Goal: Information Seeking & Learning: Find specific fact

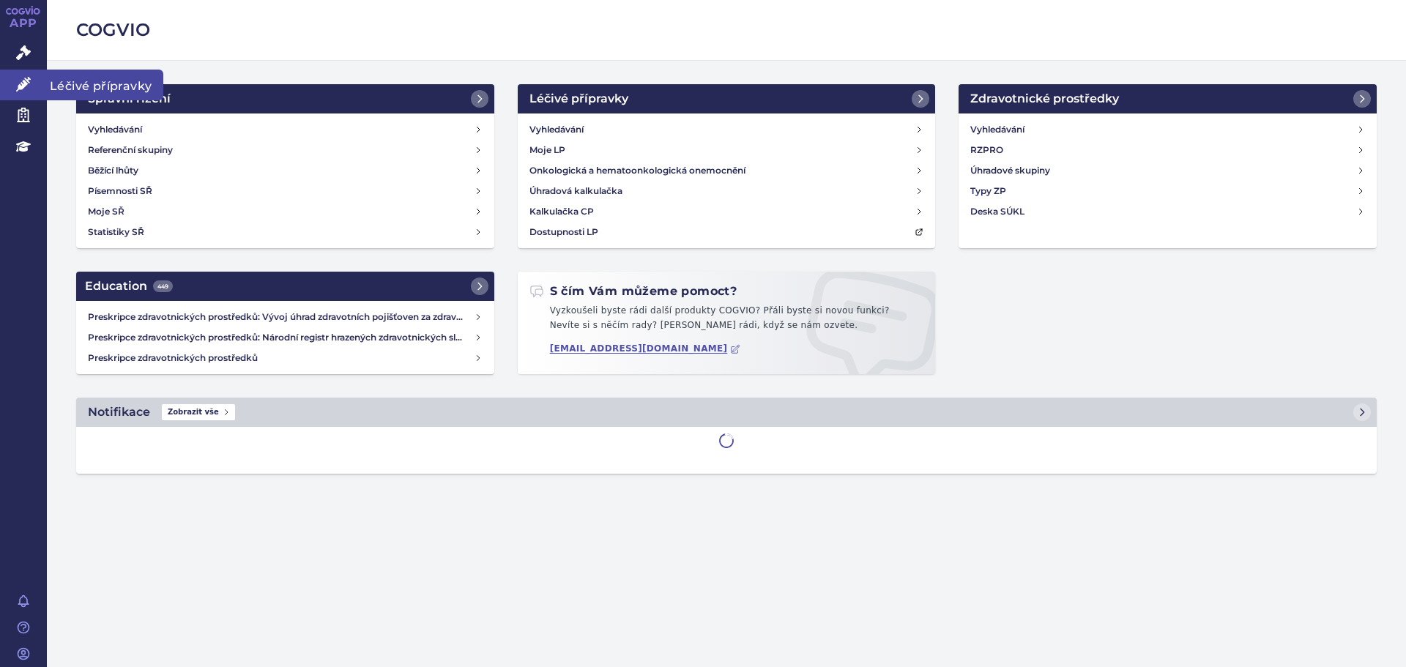
click at [31, 86] on link "Léčivé přípravky" at bounding box center [23, 85] width 47 height 31
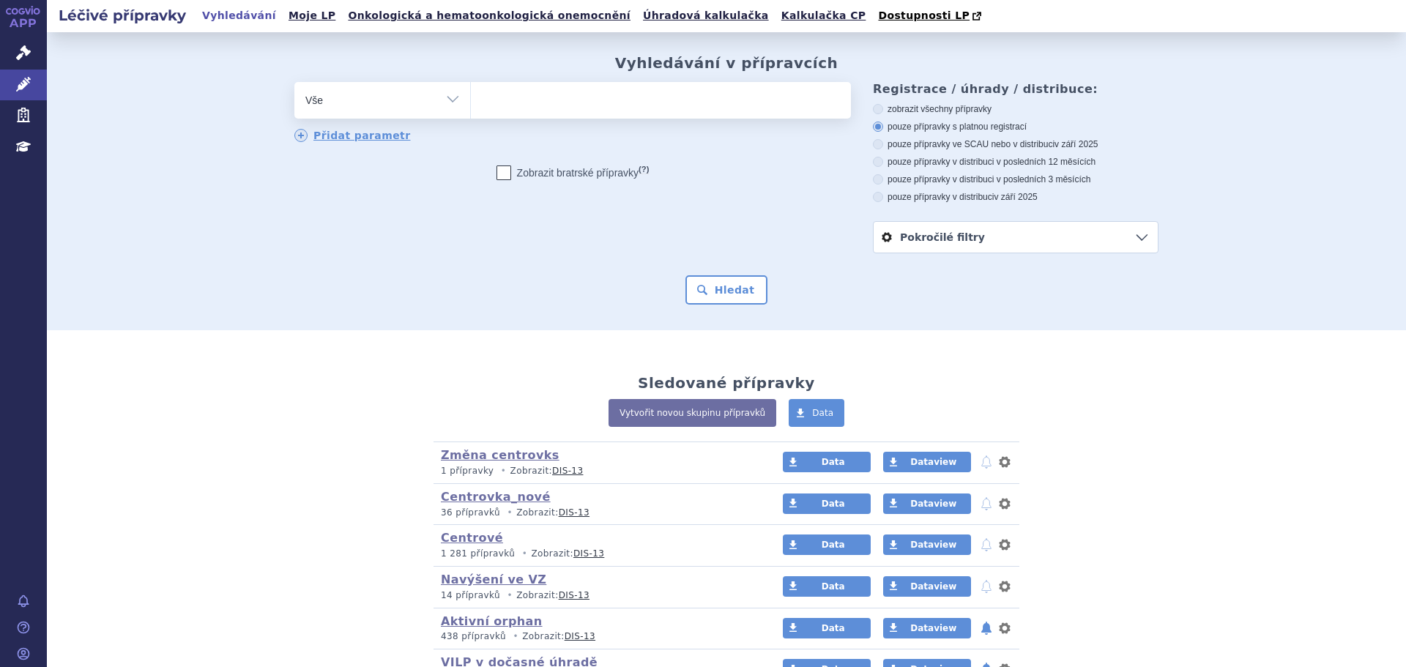
drag, startPoint x: 515, startPoint y: 96, endPoint x: 539, endPoint y: 97, distance: 24.2
click at [515, 97] on ul at bounding box center [661, 97] width 380 height 31
click at [471, 97] on select at bounding box center [470, 99] width 1 height 37
type input "02"
type input "026"
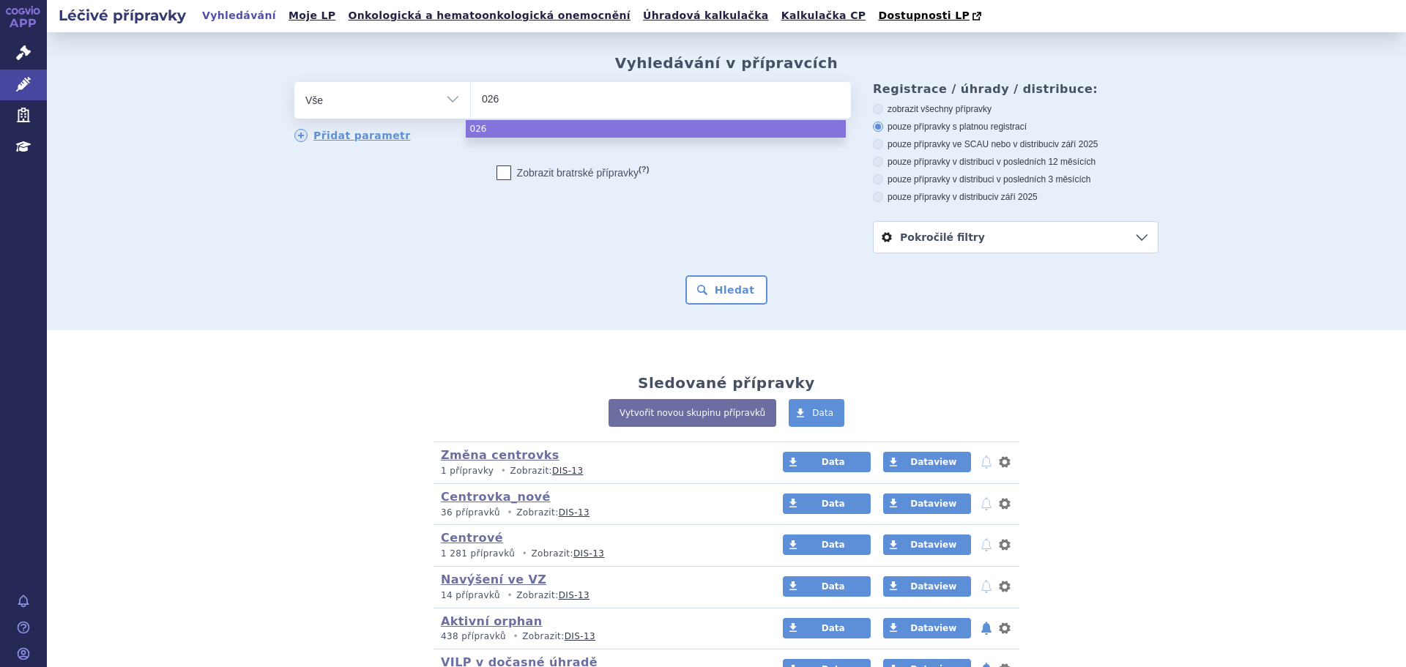
type input "0269"
type input "02691"
type input "026917"
type input "0269179"
select select "0269179"
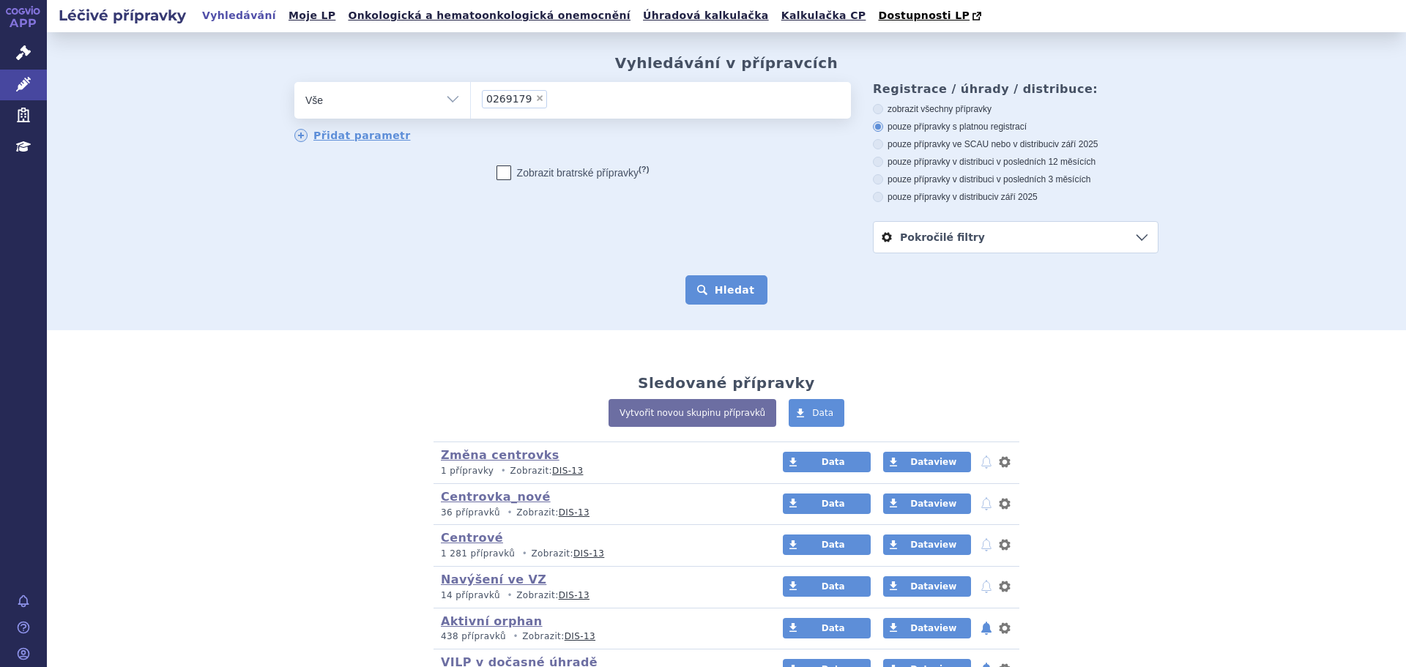
click at [715, 293] on button "Hledat" at bounding box center [726, 289] width 83 height 29
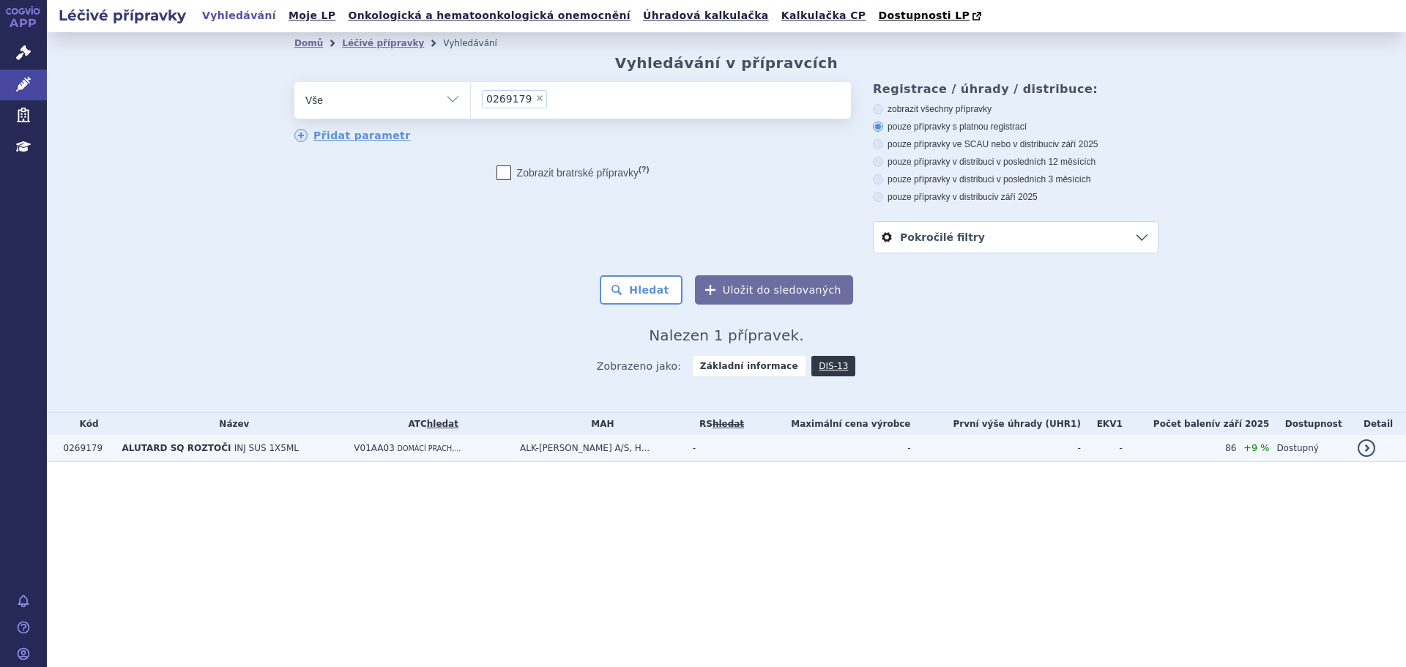
click at [264, 449] on span "INJ SUS 1X5ML" at bounding box center [266, 448] width 64 height 10
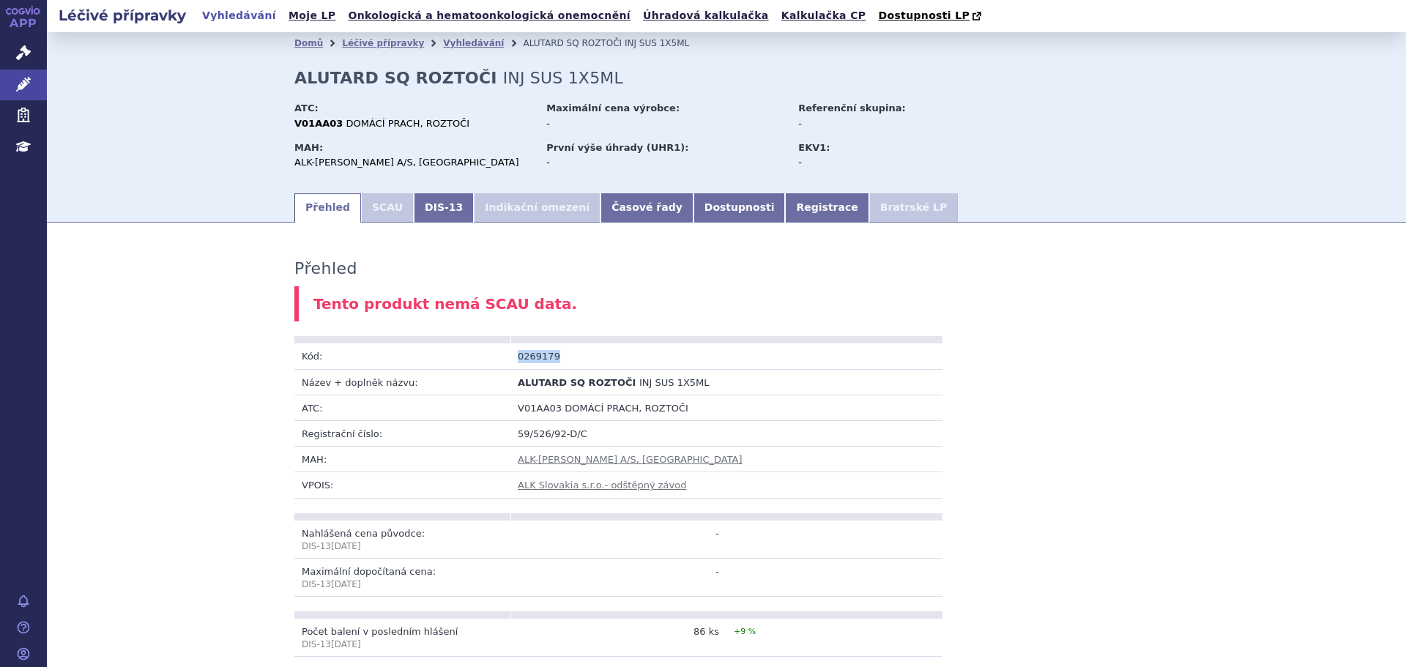
drag, startPoint x: 548, startPoint y: 361, endPoint x: 509, endPoint y: 362, distance: 39.5
click at [510, 362] on td "0269179" at bounding box center [618, 356] width 216 height 26
copy td "0269179"
drag, startPoint x: 513, startPoint y: 382, endPoint x: 612, endPoint y: 387, distance: 99.7
click at [612, 387] on span "ALUTARD SQ ROZTOČI" at bounding box center [577, 382] width 118 height 11
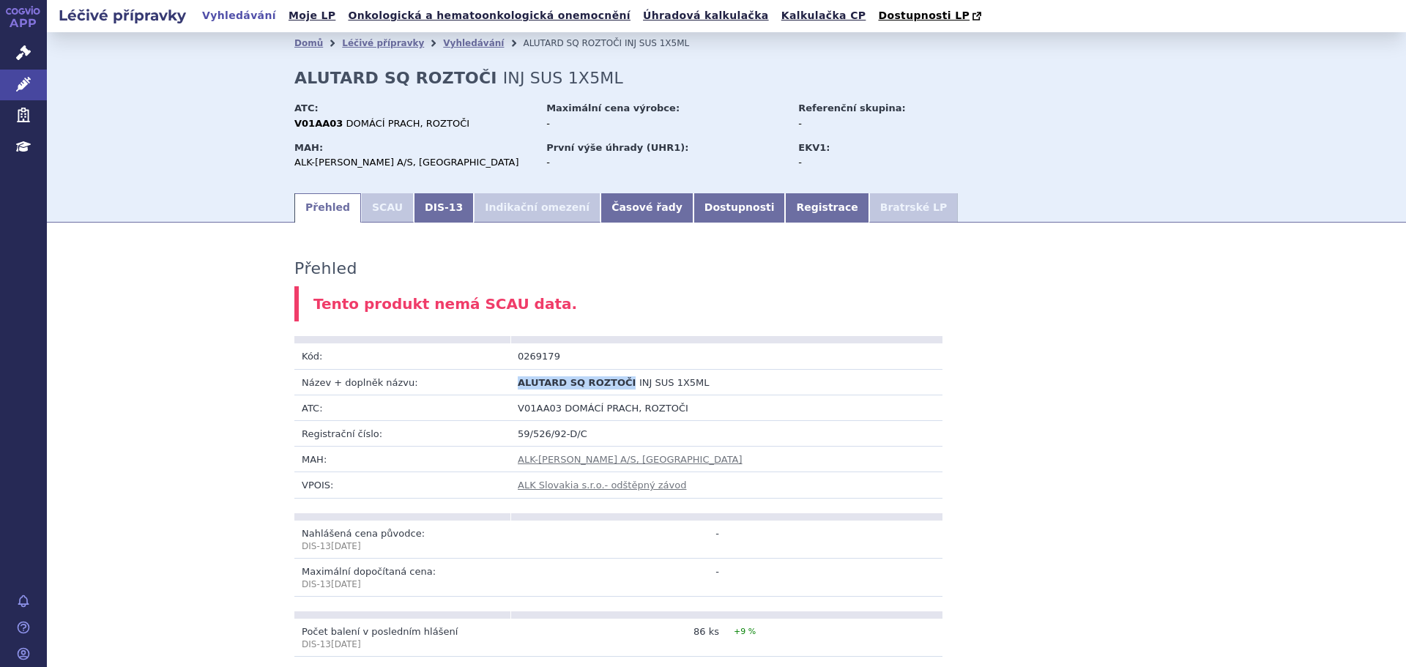
copy span "ALUTARD SQ ROZTOČI"
drag, startPoint x: 683, startPoint y: 385, endPoint x: 617, endPoint y: 387, distance: 65.9
click at [617, 387] on td "ALUTARD SQ ROZTOČI INJ SUS 1X5ML" at bounding box center [618, 382] width 216 height 26
copy span "INJ SUS 1X5ML"
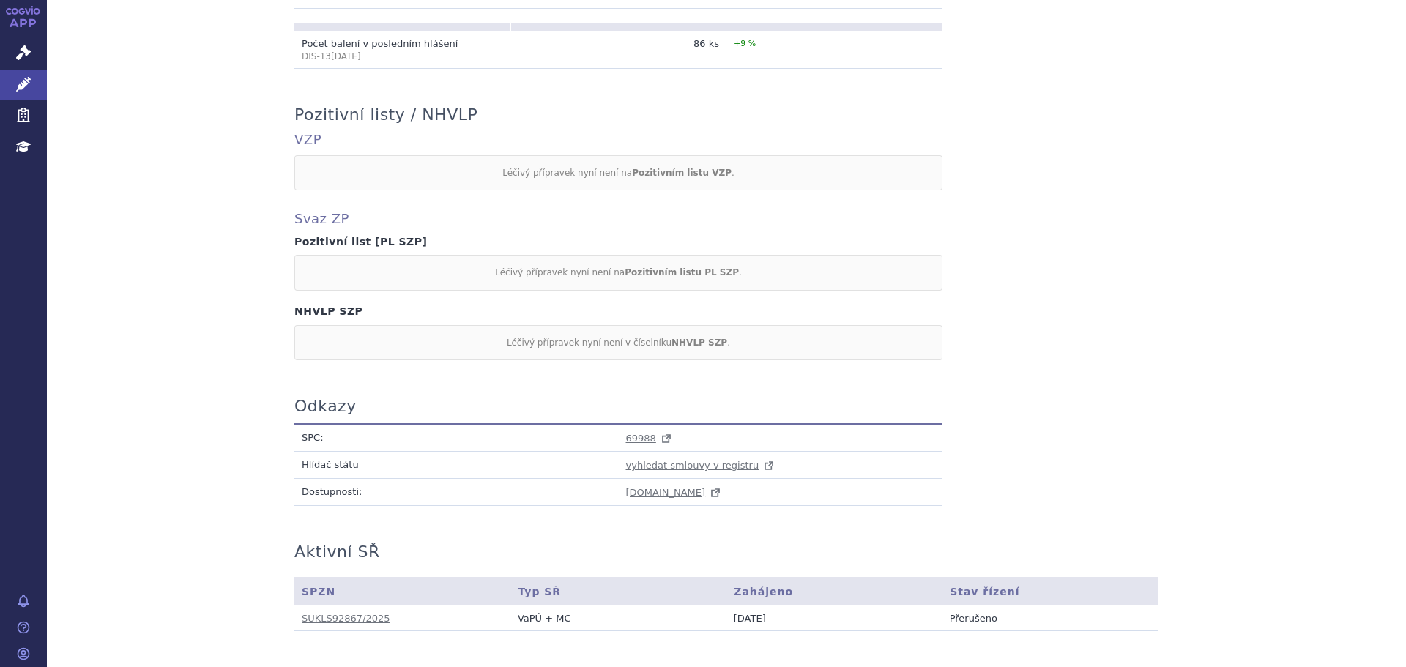
scroll to position [658, 0]
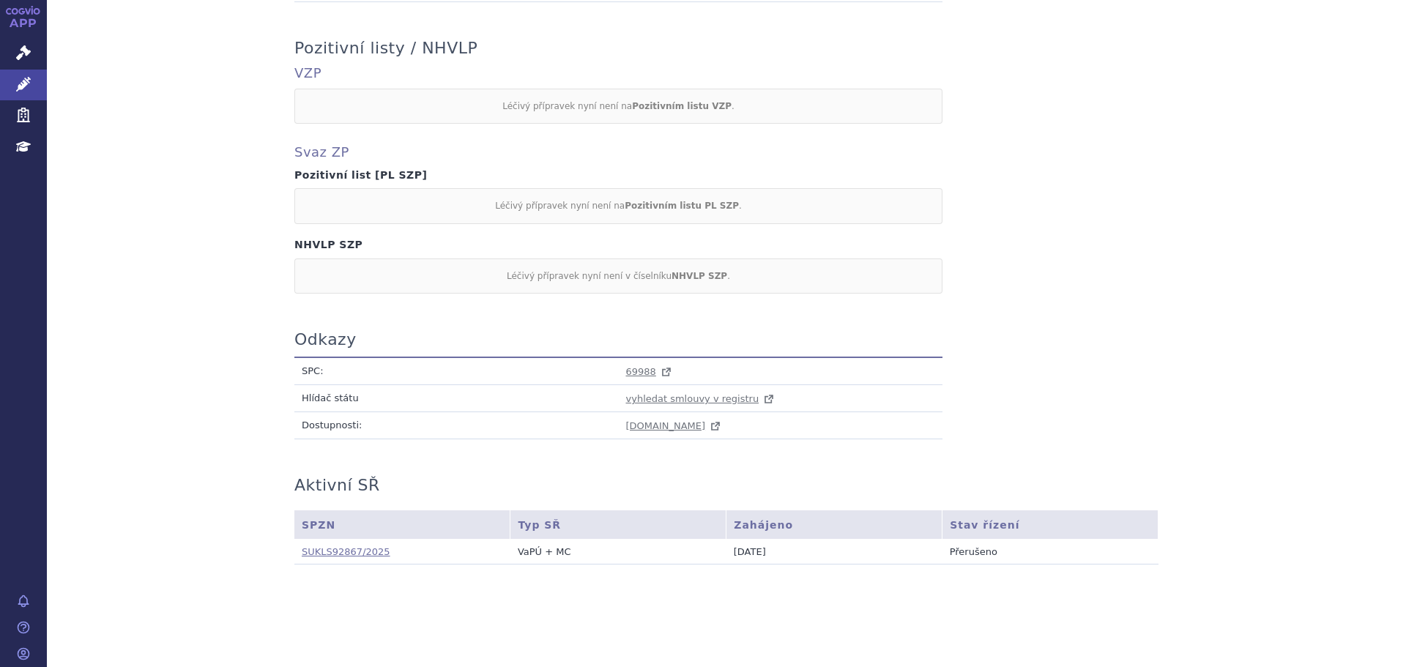
click at [334, 550] on link "SUKLS92867/2025" at bounding box center [346, 551] width 89 height 11
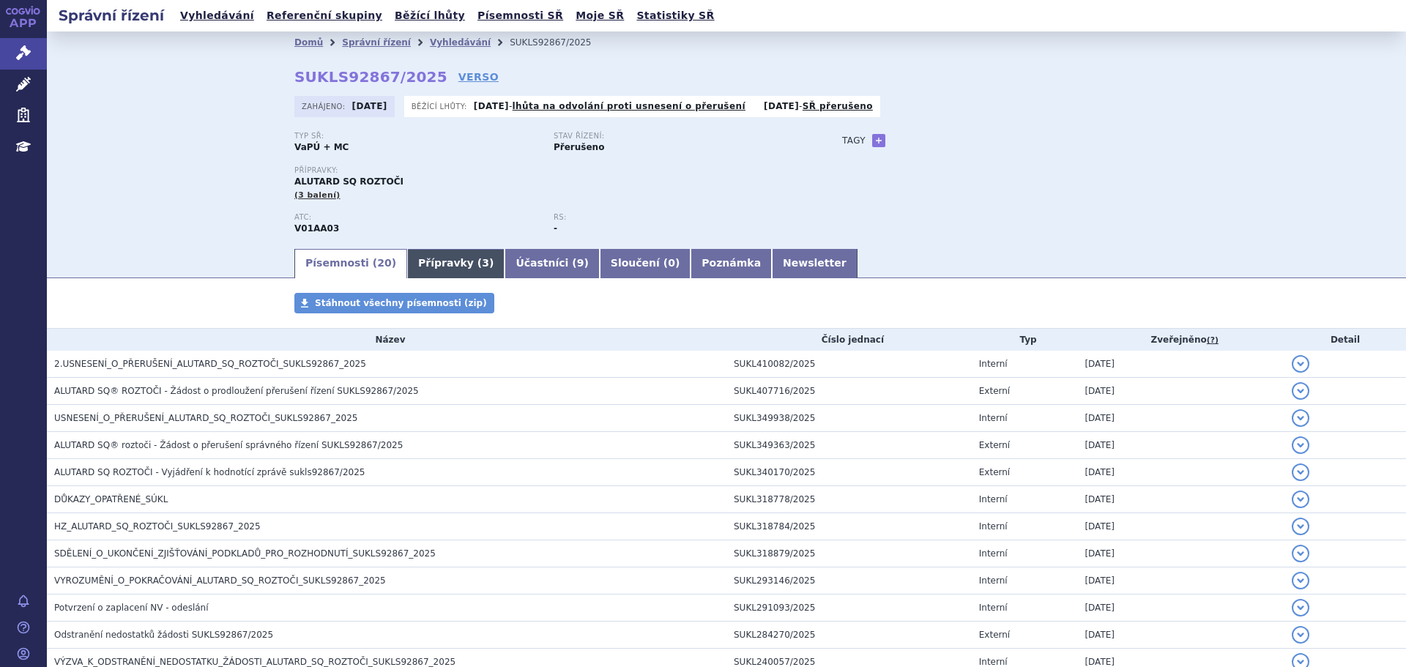
click at [432, 275] on link "Přípravky ( 3 )" at bounding box center [455, 263] width 97 height 29
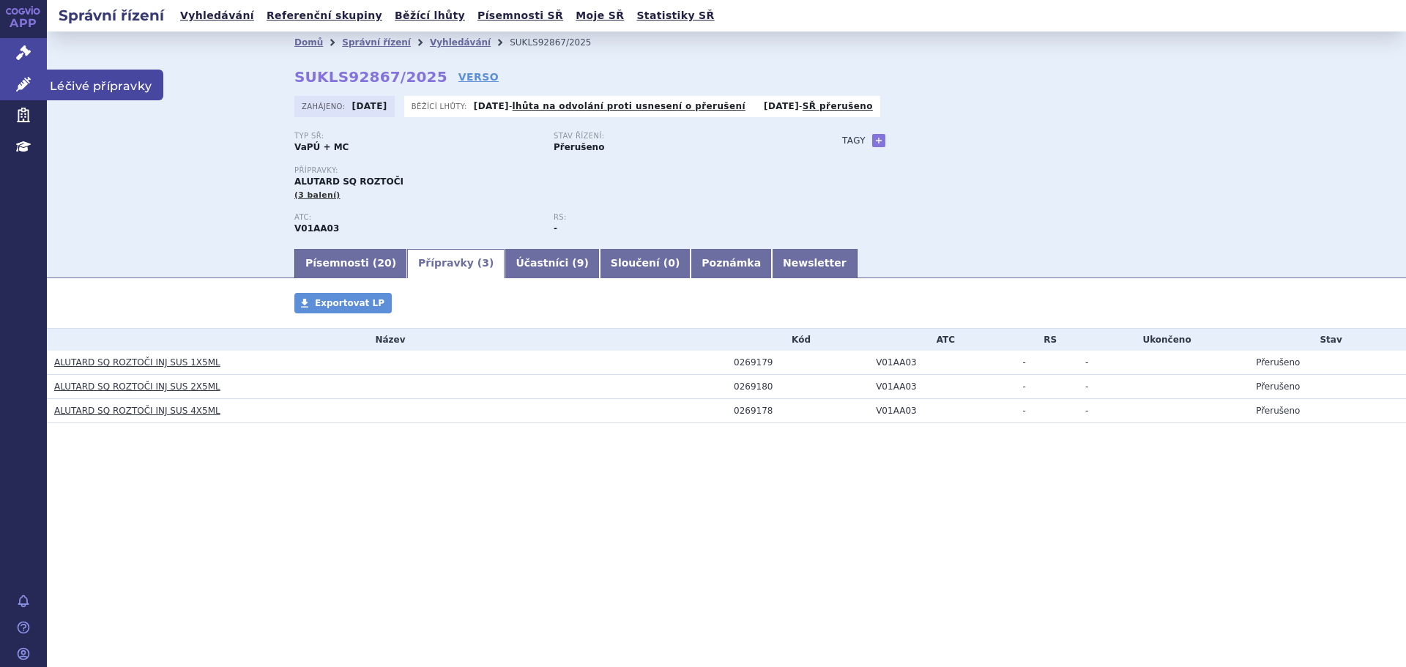
click at [25, 81] on icon at bounding box center [23, 84] width 15 height 15
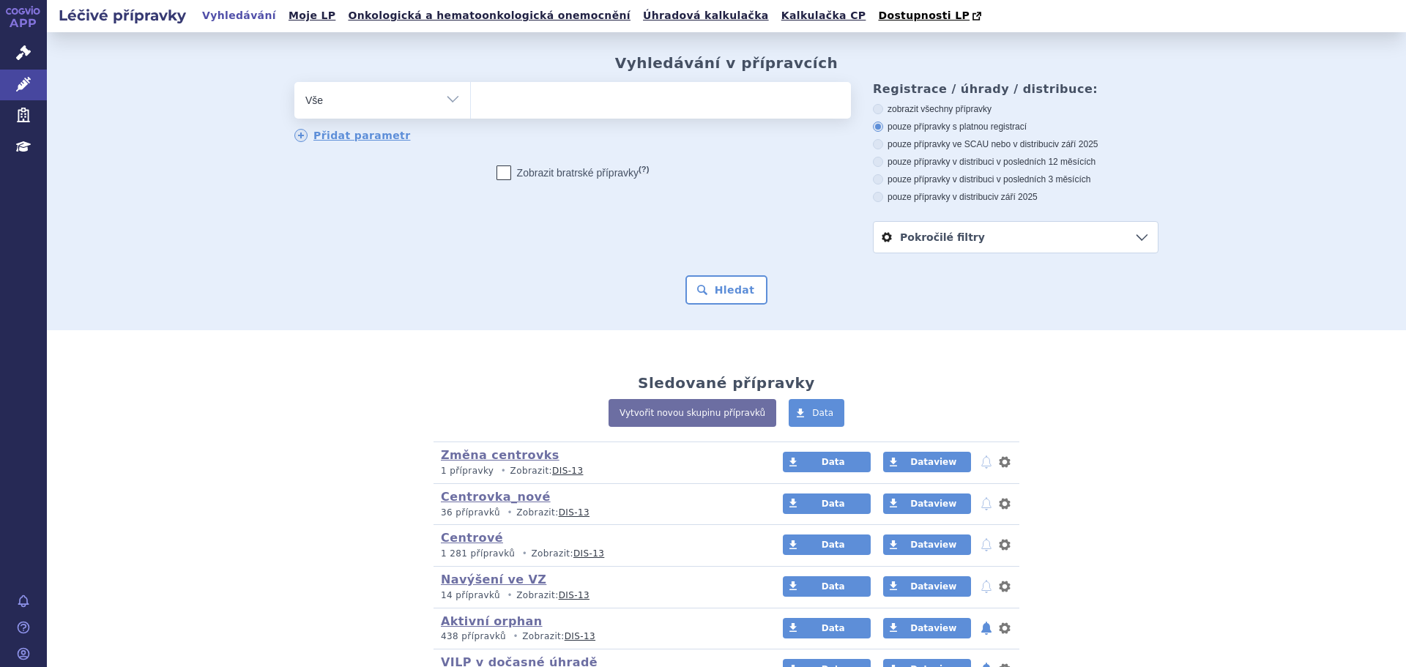
click at [530, 108] on ul at bounding box center [661, 97] width 380 height 31
click at [471, 108] on select at bounding box center [470, 99] width 1 height 37
type input "02"
type input "026"
type input "0269"
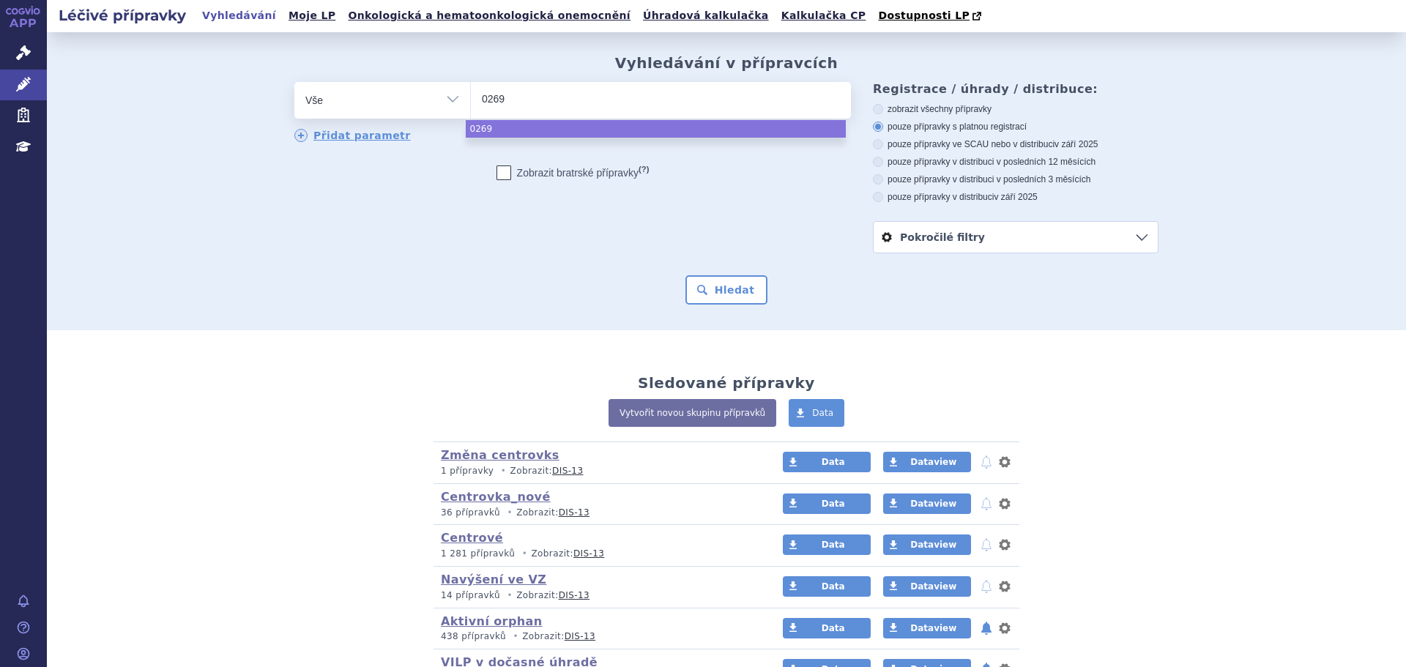
type input "02691"
type input "026917"
type input "0269178"
select select "0269178"
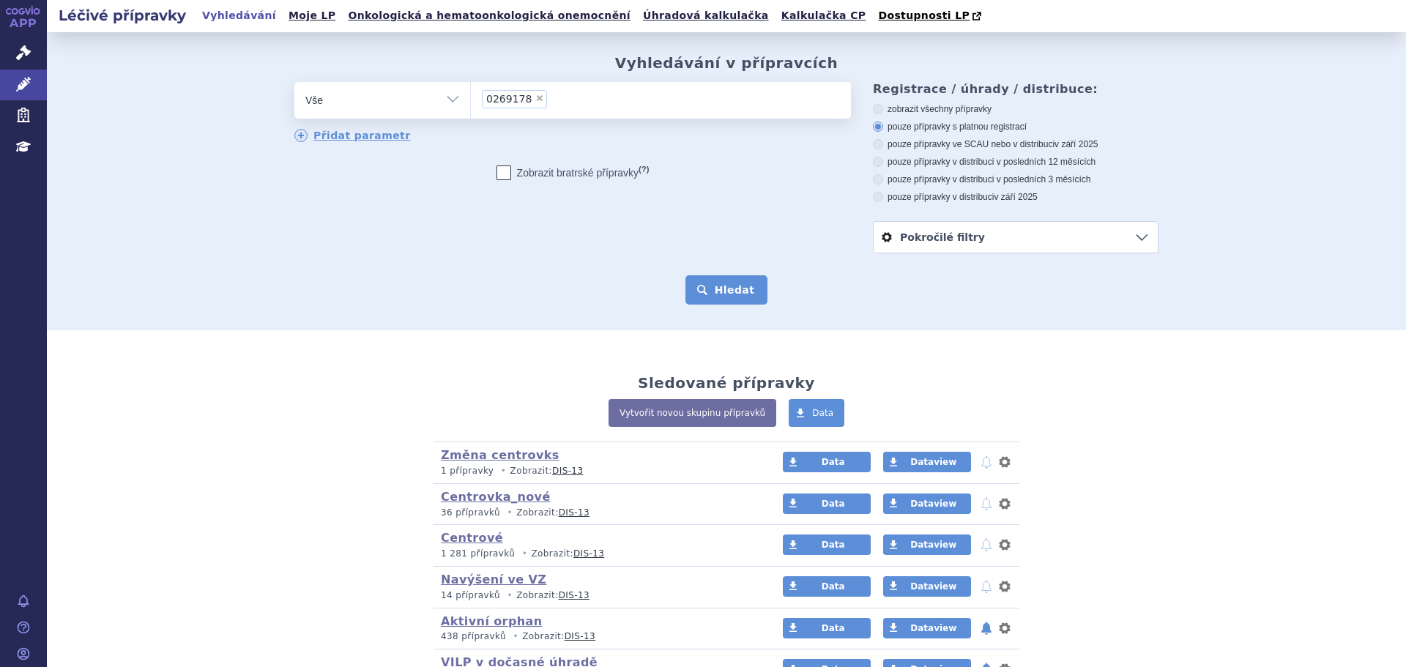
click at [726, 293] on button "Hledat" at bounding box center [726, 289] width 83 height 29
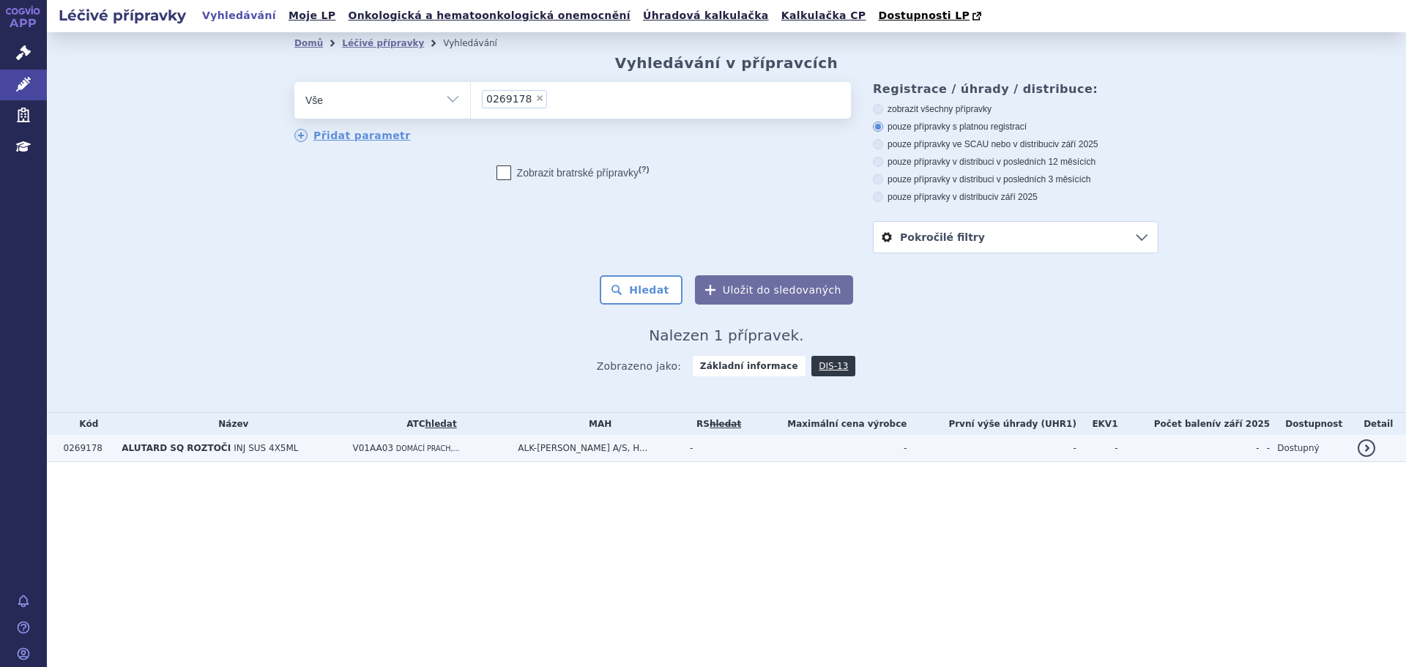
click at [376, 455] on td "V01AA03 DOMÁCÍ PRACH,..." at bounding box center [428, 448] width 165 height 27
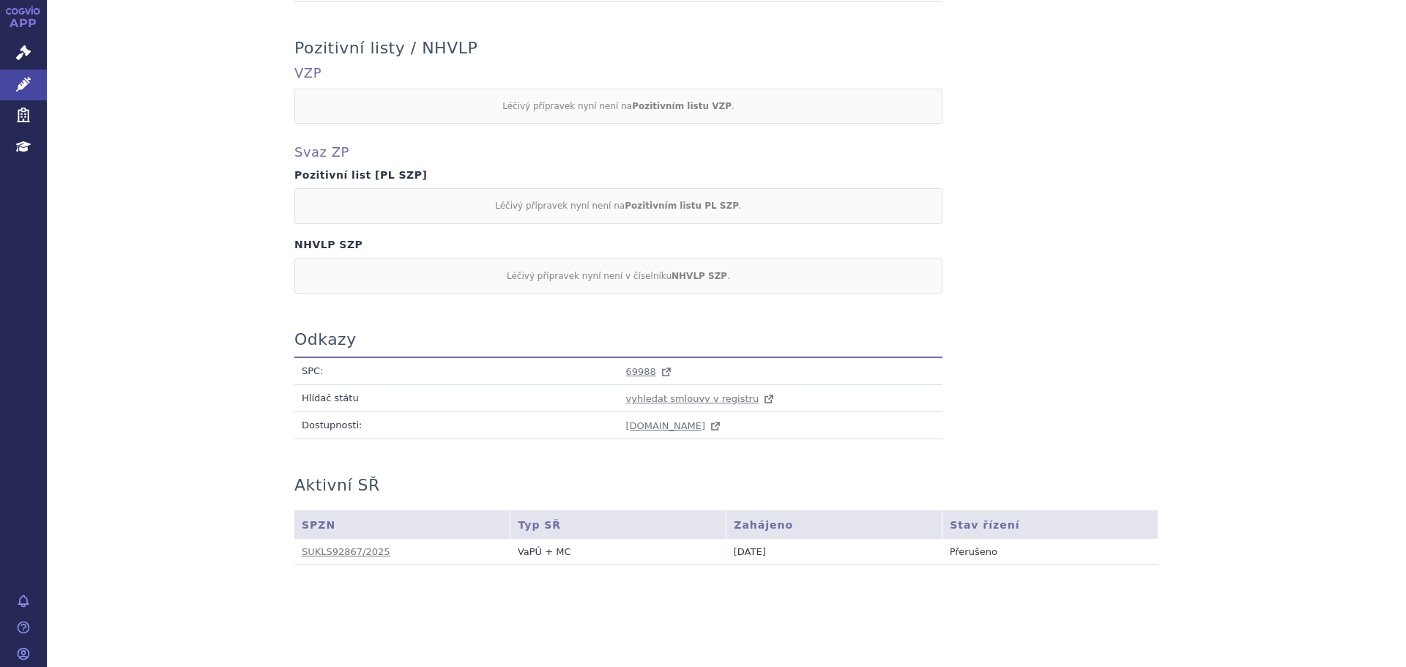
scroll to position [145, 0]
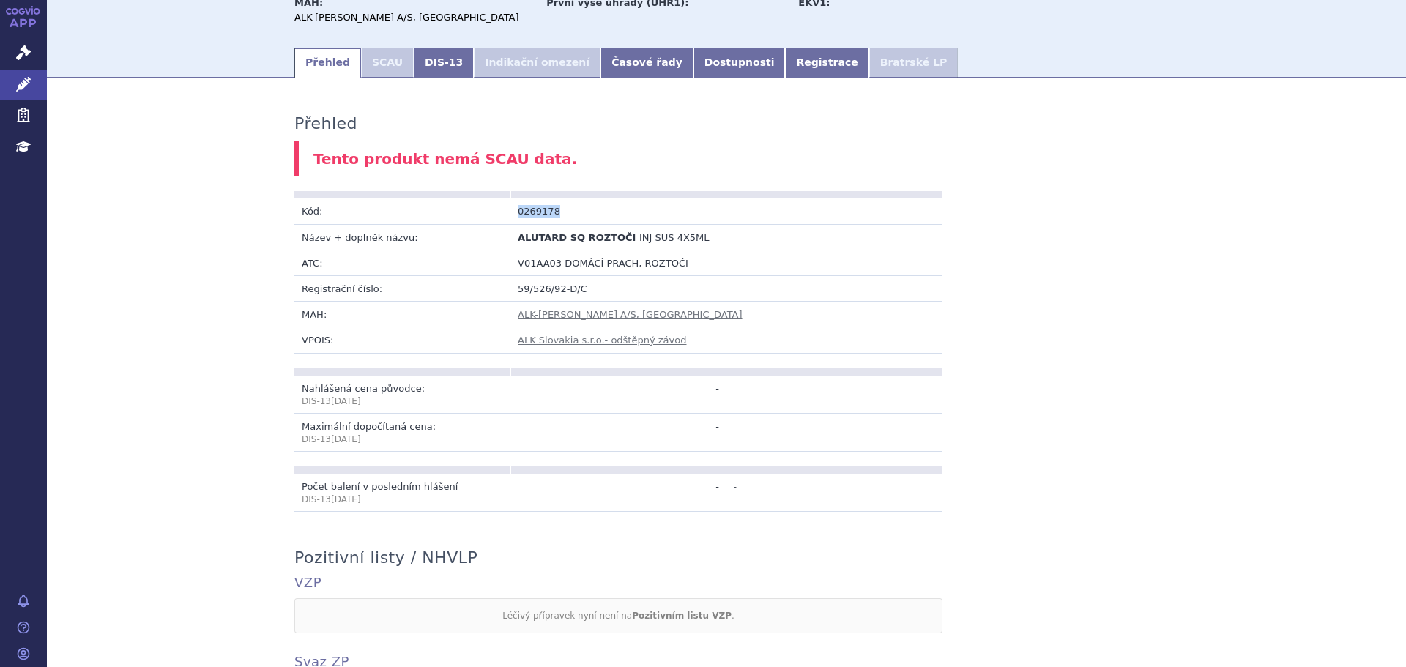
drag, startPoint x: 565, startPoint y: 215, endPoint x: 507, endPoint y: 220, distance: 58.9
click at [510, 220] on td "0269178" at bounding box center [618, 211] width 216 height 26
copy td "0269178"
drag, startPoint x: 510, startPoint y: 242, endPoint x: 614, endPoint y: 243, distance: 103.3
click at [614, 243] on td "ALUTARD SQ ROZTOČI INJ SUS 4X5ML" at bounding box center [618, 237] width 216 height 26
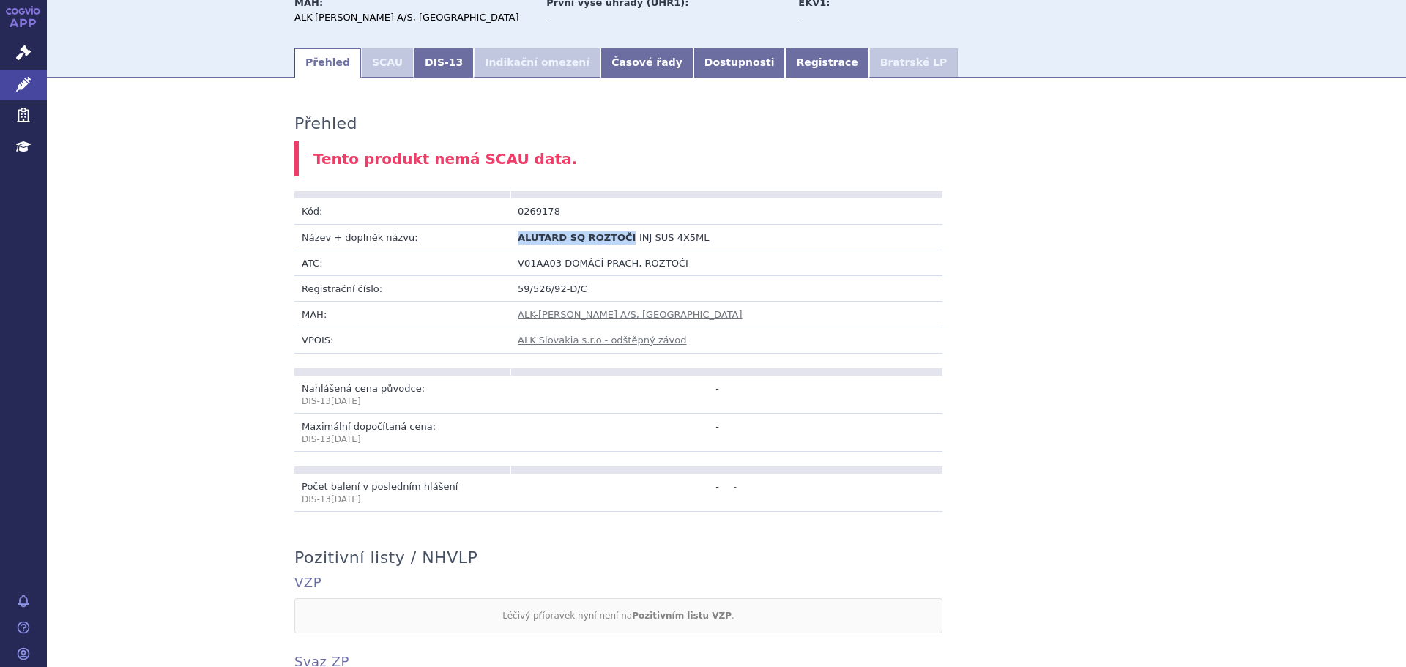
copy span "ALUTARD SQ ROZTOČI"
drag, startPoint x: 686, startPoint y: 239, endPoint x: 617, endPoint y: 243, distance: 69.7
click at [617, 243] on td "ALUTARD SQ ROZTOČI INJ SUS 4X5ML" at bounding box center [618, 237] width 216 height 26
copy span "INJ SUS 4X5ML"
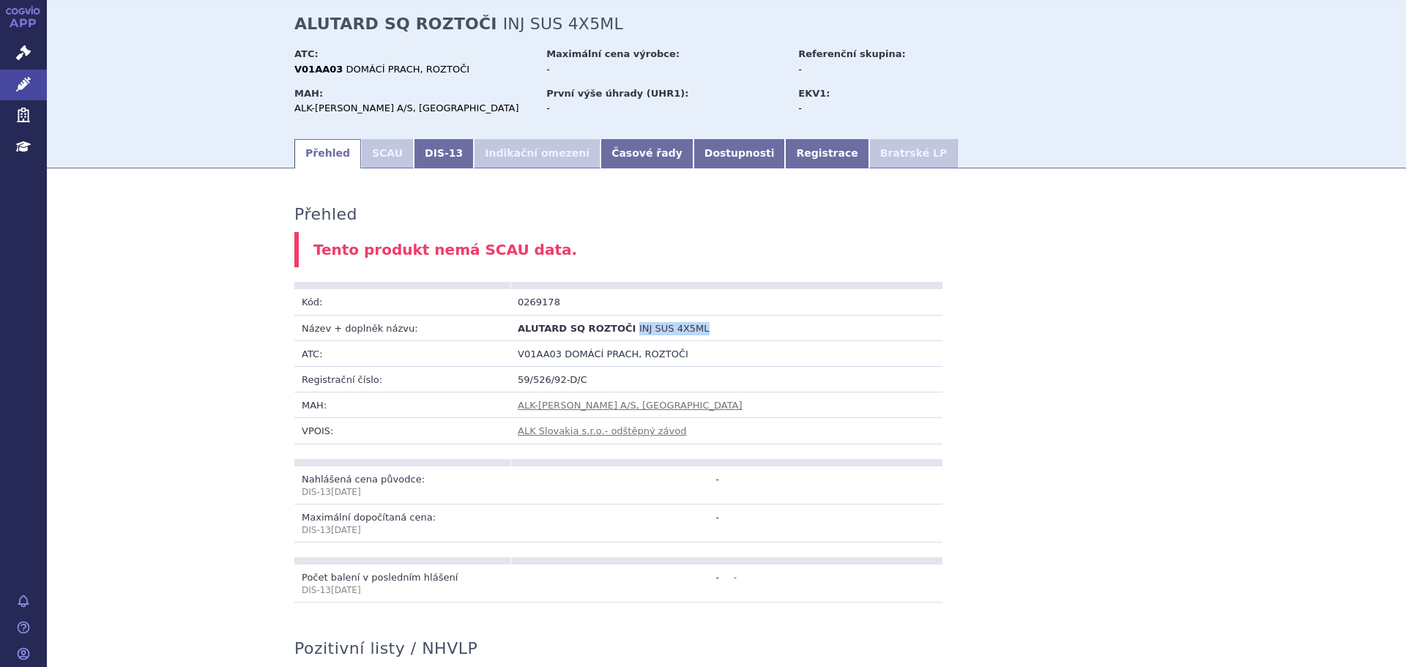
scroll to position [0, 0]
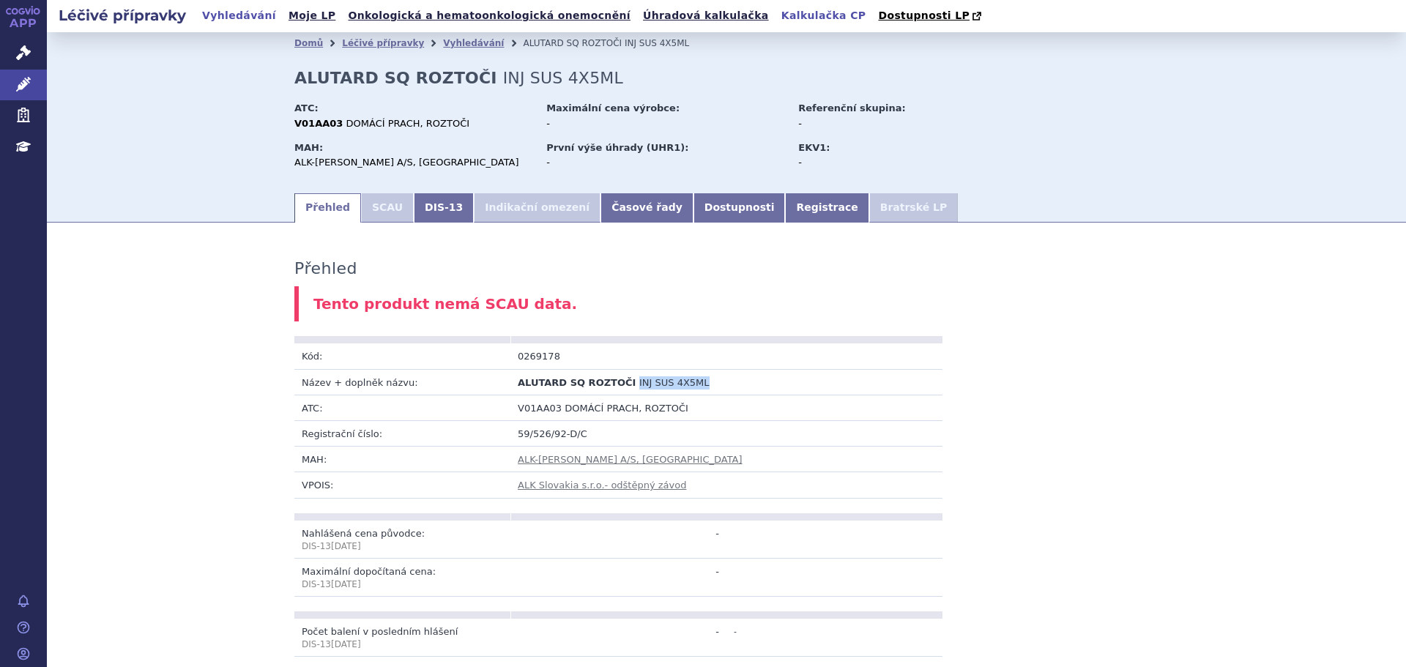
click at [777, 15] on link "Kalkulačka CP" at bounding box center [824, 16] width 94 height 20
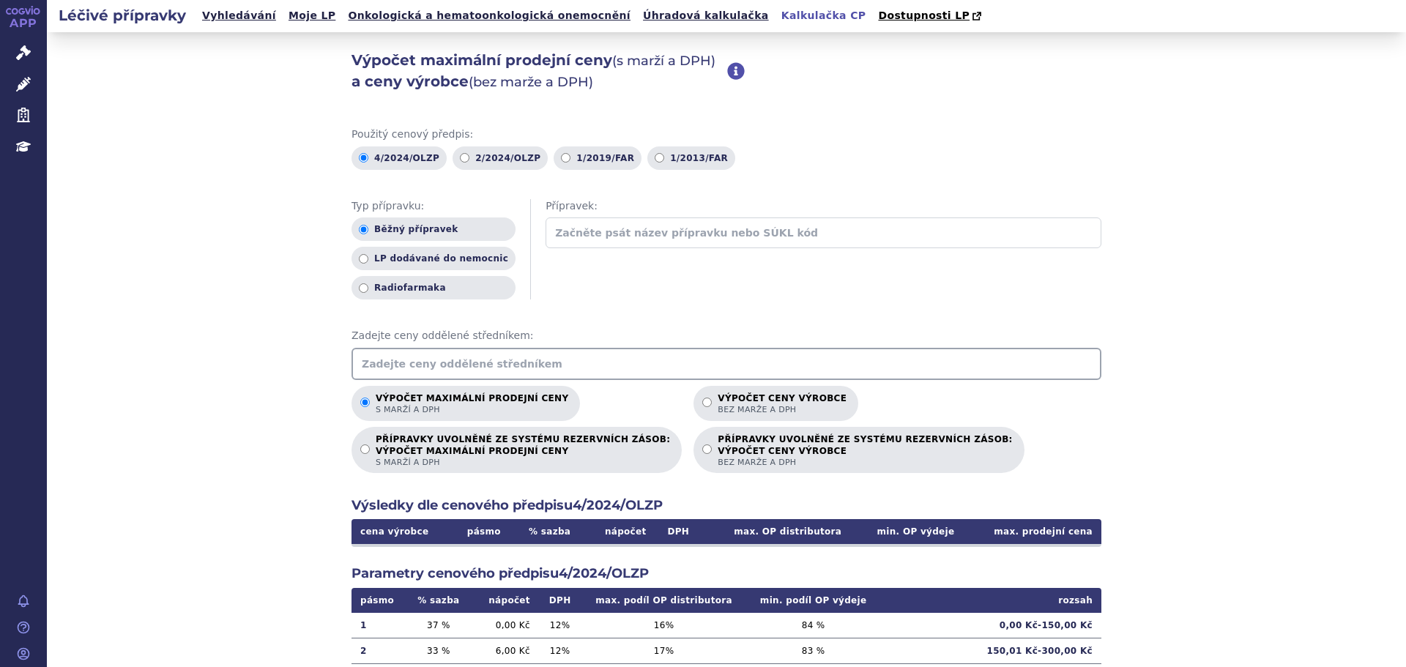
click at [482, 361] on input "text" at bounding box center [726, 364] width 750 height 32
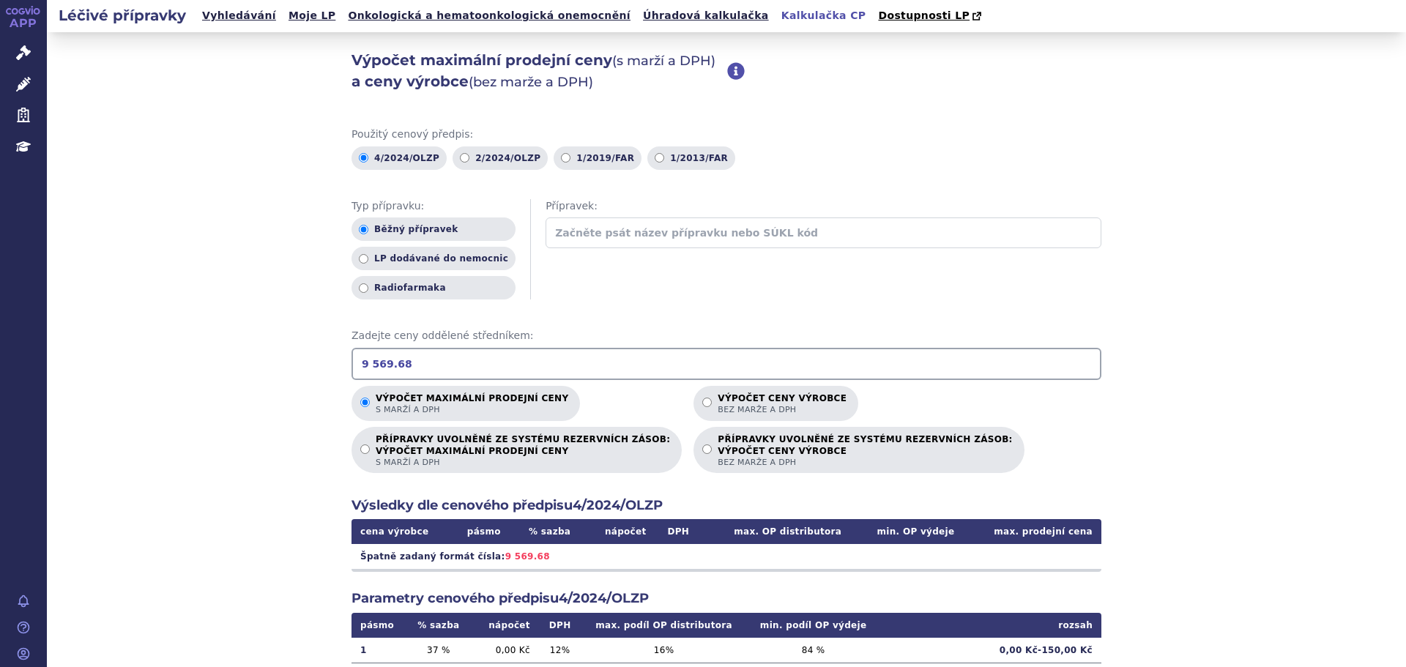
click at [363, 365] on input "9 569.68" at bounding box center [726, 364] width 750 height 32
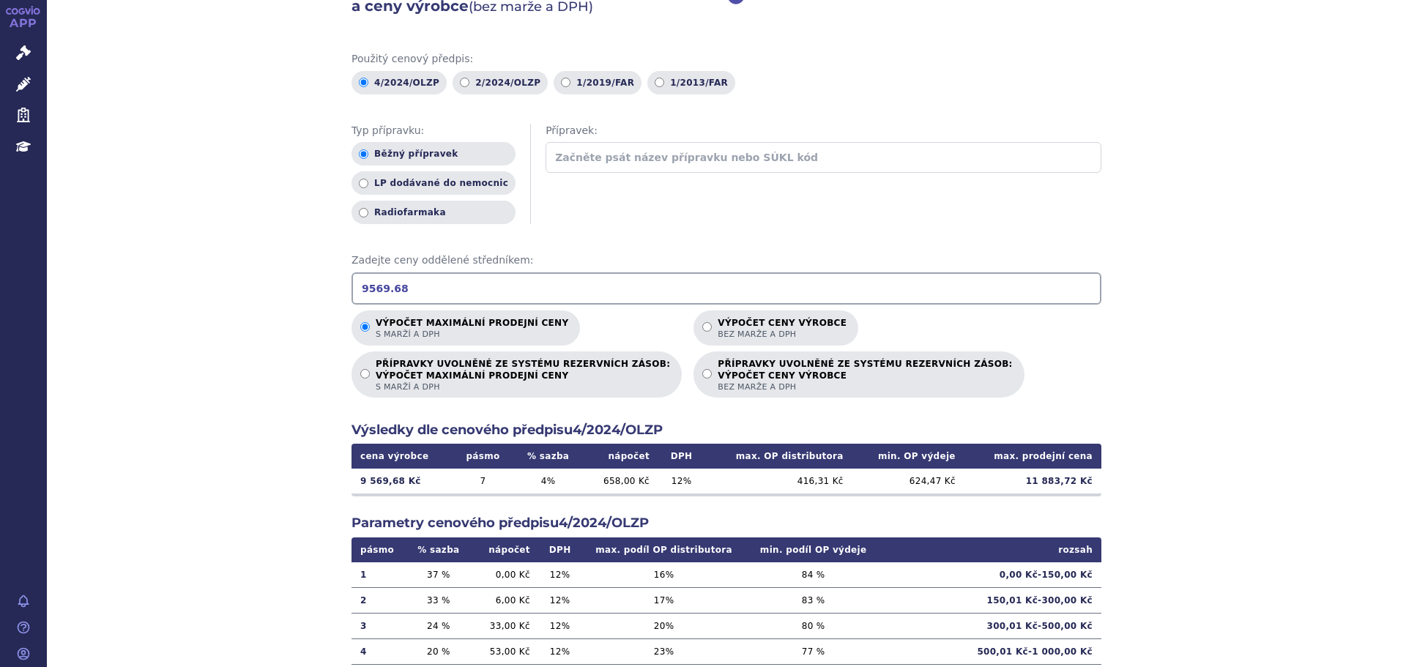
scroll to position [146, 0]
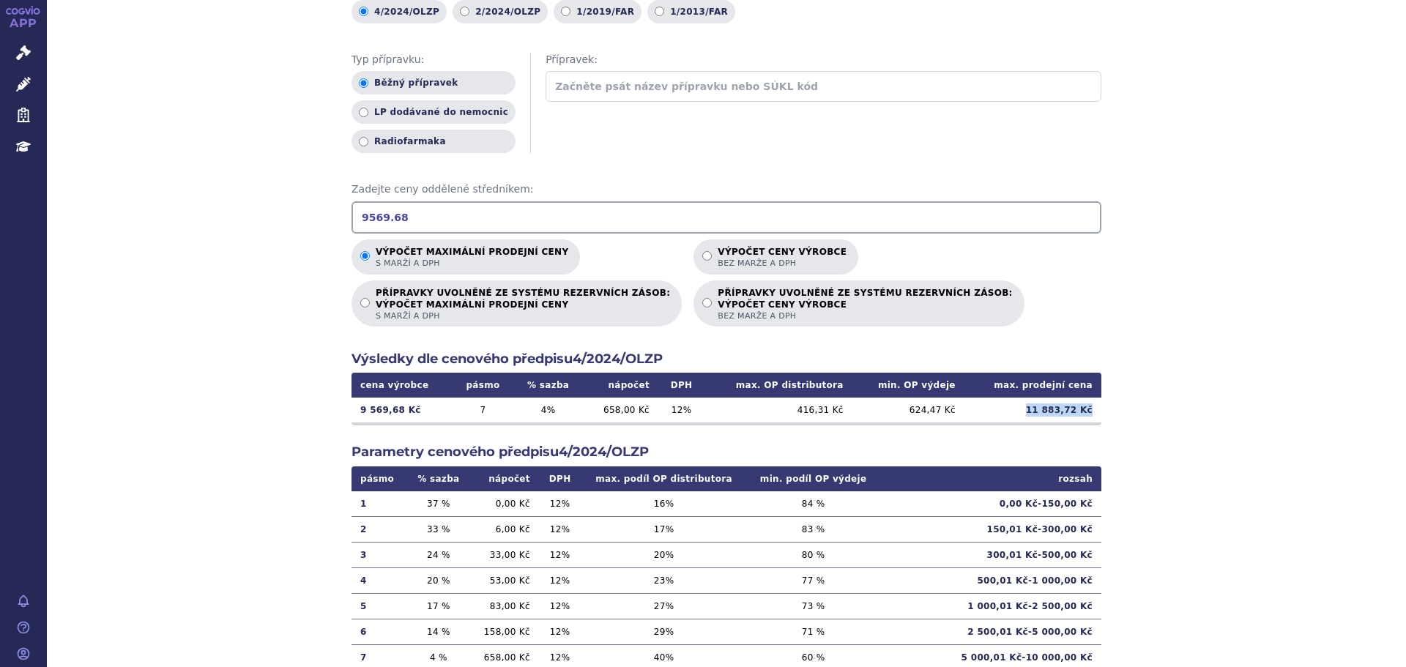
drag, startPoint x: 1031, startPoint y: 411, endPoint x: 1093, endPoint y: 417, distance: 62.5
click at [1093, 417] on td "11 883,72 Kč" at bounding box center [1032, 410] width 137 height 25
copy td "11 883,72 Kč"
drag, startPoint x: 400, startPoint y: 220, endPoint x: 125, endPoint y: 171, distance: 278.8
click at [99, 208] on div "Výpočet maximální prodejní ceny (s marží a DPH) a ceny výrobce (bez marže a DPH…" at bounding box center [726, 313] width 1359 height 855
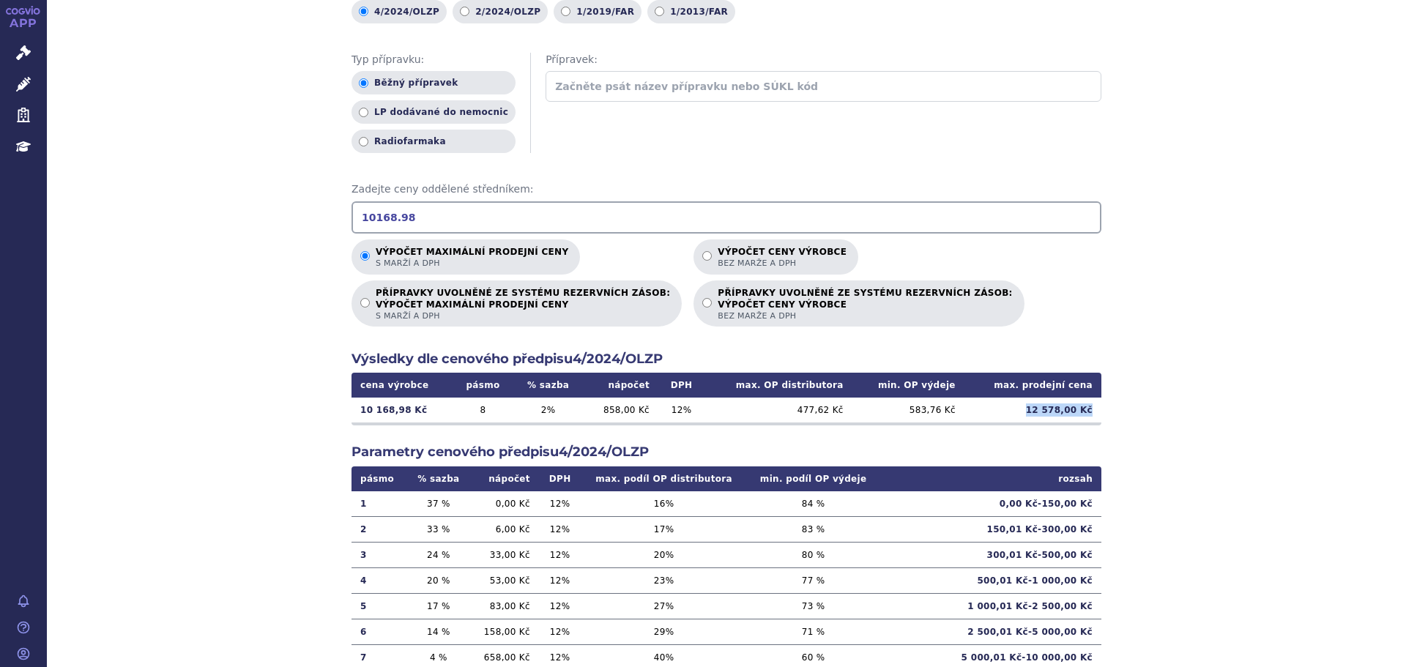
drag, startPoint x: 1088, startPoint y: 414, endPoint x: 1033, endPoint y: 412, distance: 55.7
click at [1033, 412] on td "12 578,00 Kč" at bounding box center [1032, 410] width 137 height 25
copy td "12 578,00 Kč"
drag, startPoint x: 462, startPoint y: 215, endPoint x: 194, endPoint y: 220, distance: 268.1
click at [194, 220] on div "Výpočet maximální prodejní ceny (s marží a DPH) a ceny výrobce (bez marže a DPH…" at bounding box center [726, 313] width 1359 height 855
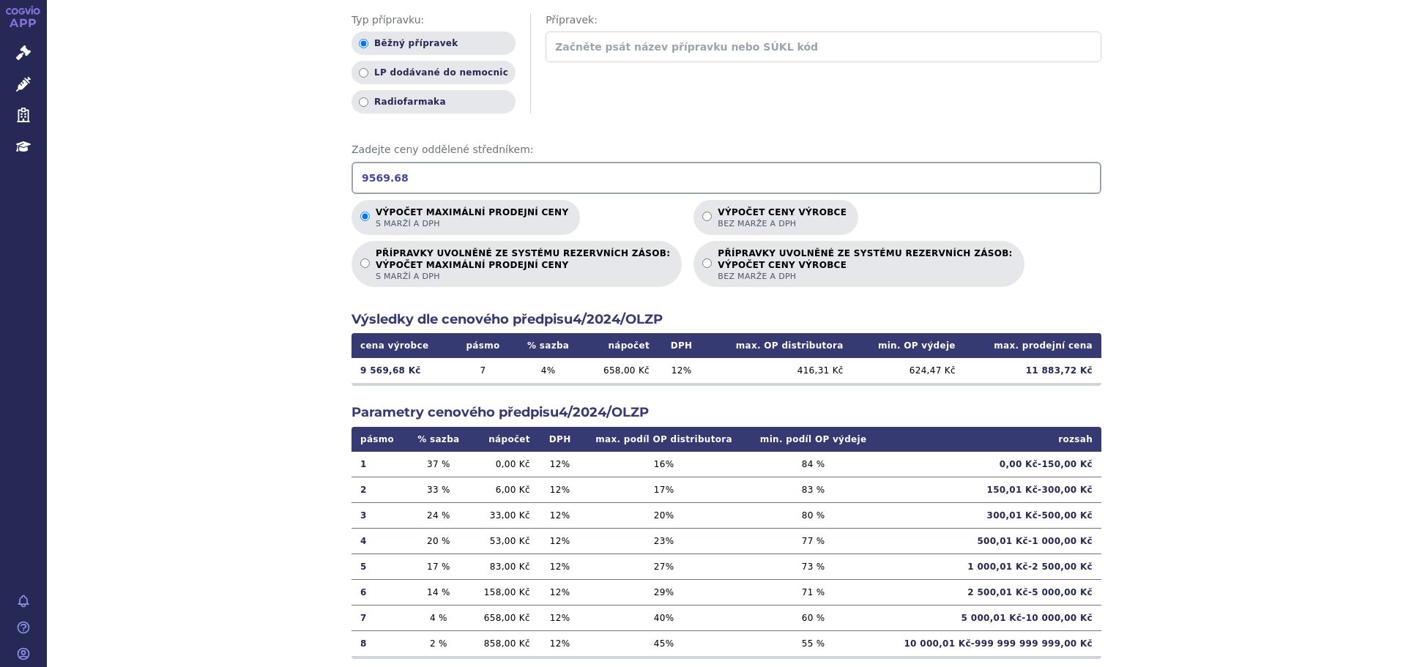
scroll to position [220, 0]
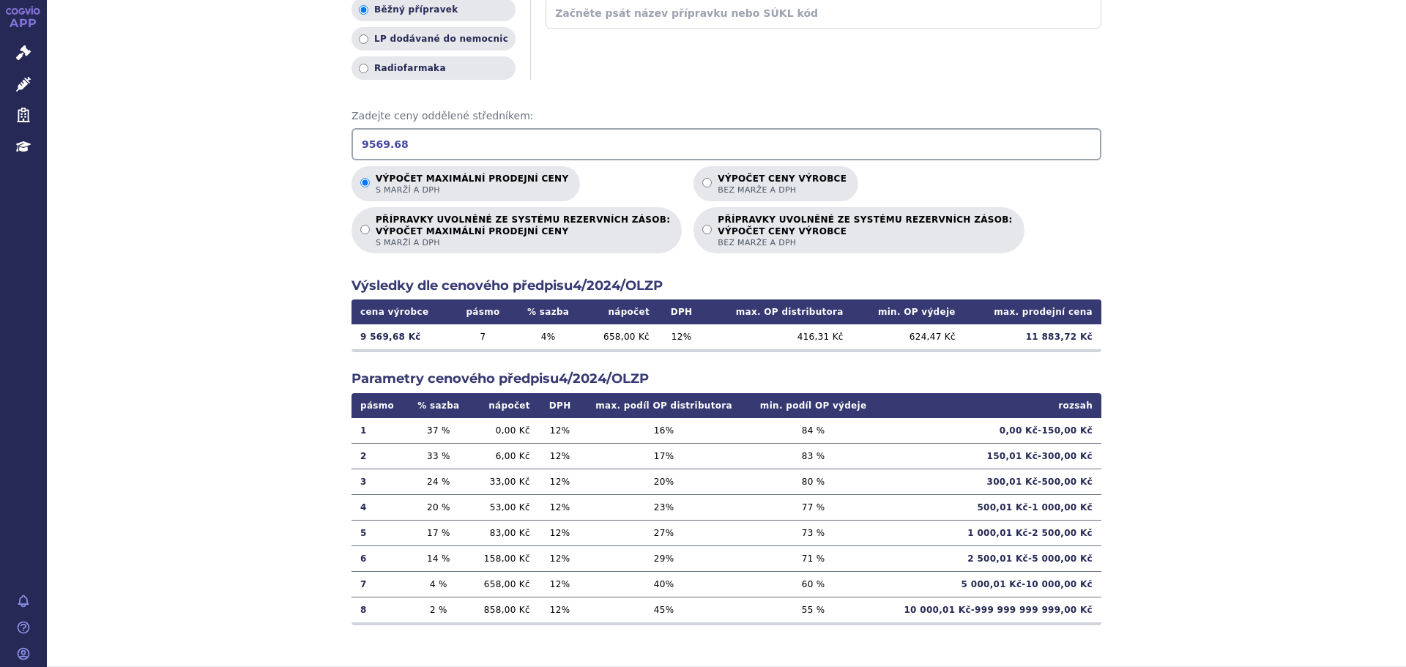
type input "9569.68"
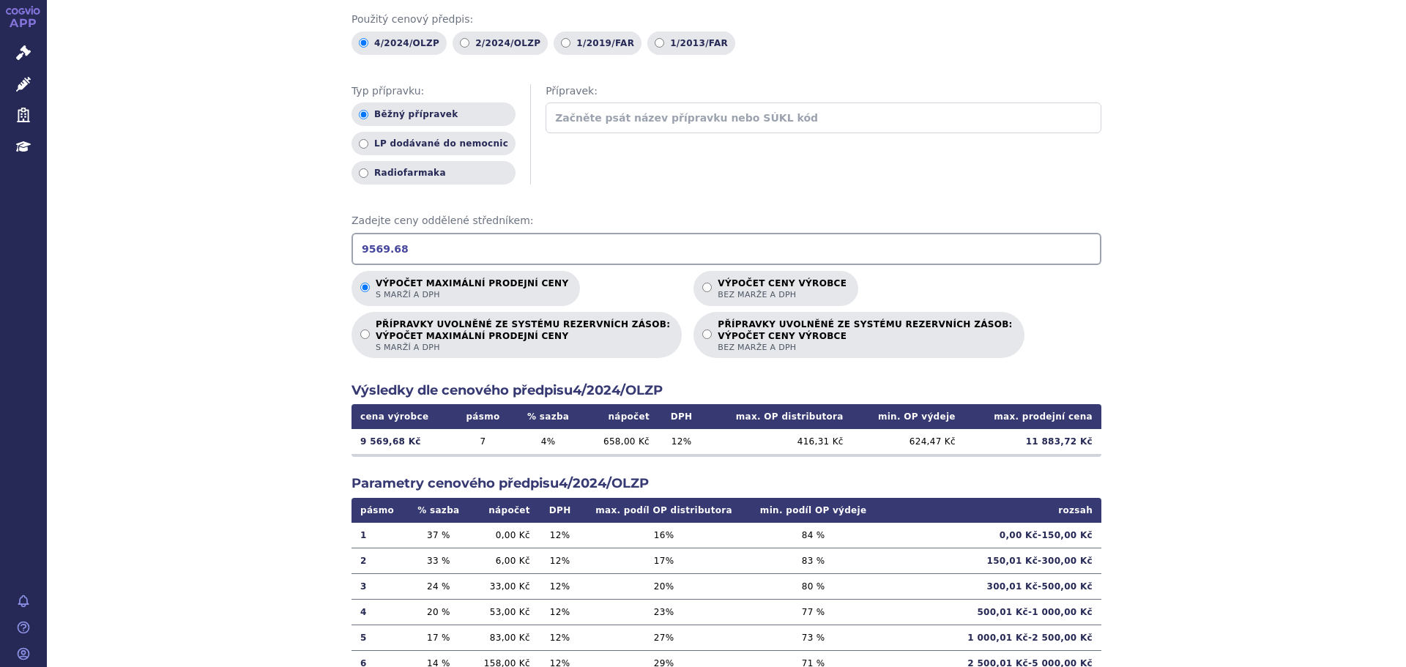
scroll to position [0, 0]
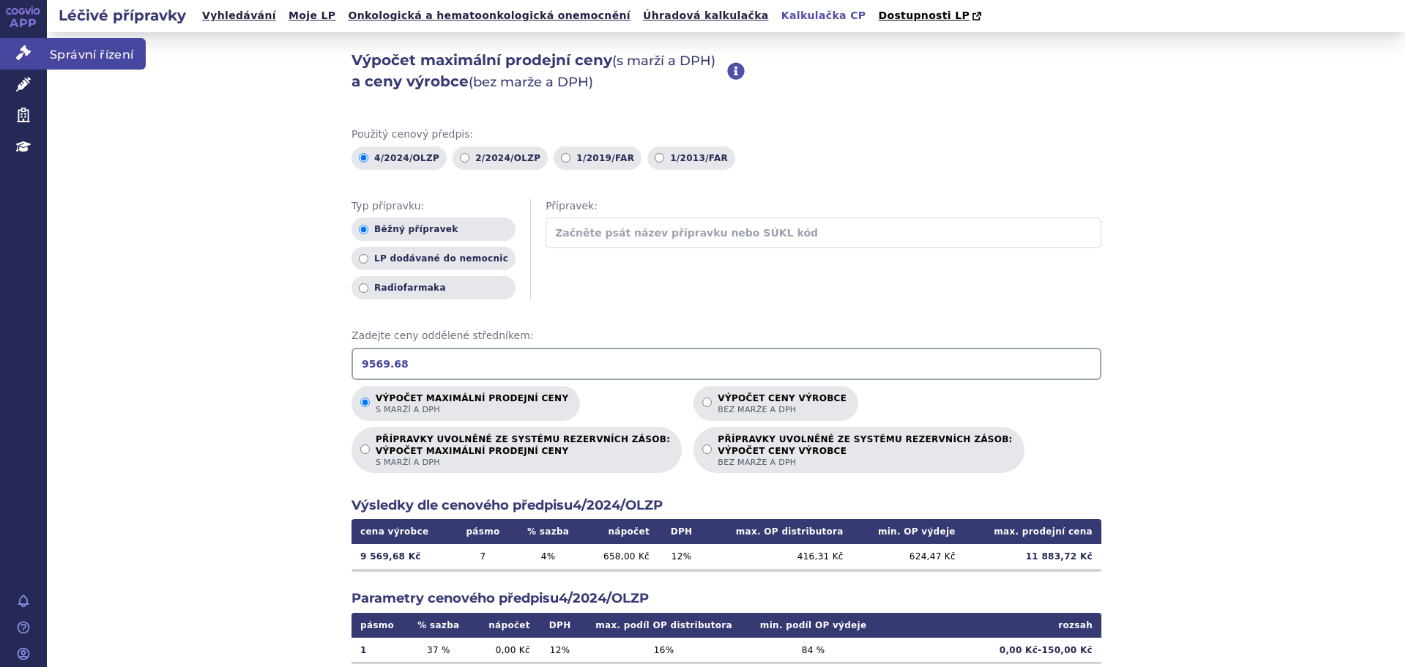
click at [7, 58] on link "Správní řízení" at bounding box center [23, 53] width 47 height 31
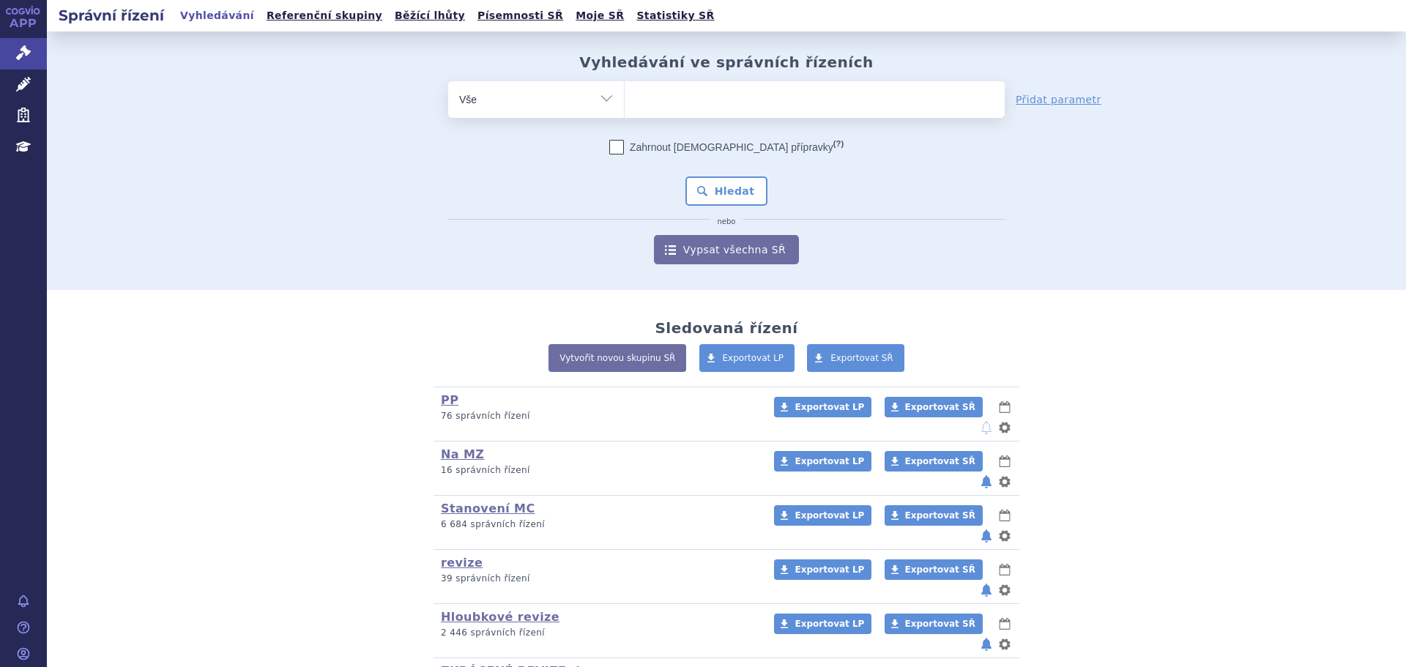
click at [693, 106] on ul at bounding box center [815, 96] width 380 height 31
click at [625, 106] on select at bounding box center [624, 99] width 1 height 37
type input "alu"
type input "alut"
type input "alutar"
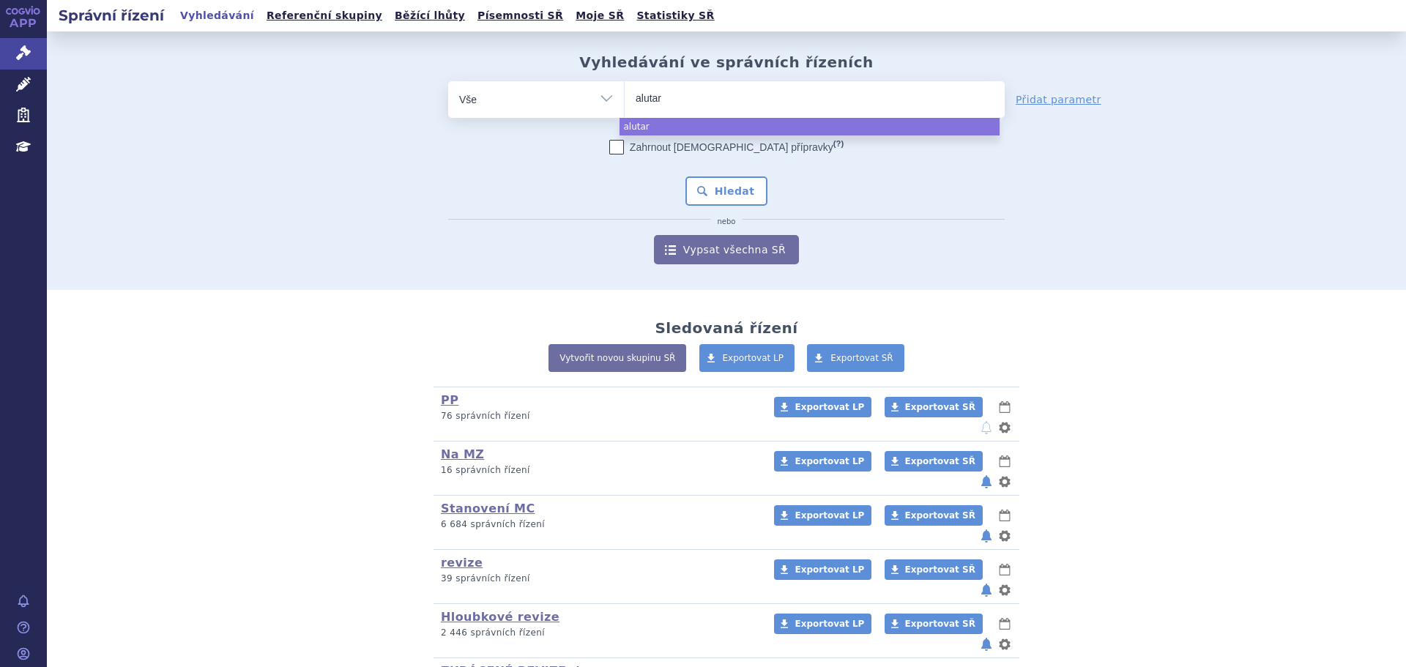
type input "alutard"
select select "alutard"
click at [732, 193] on button "Hledat" at bounding box center [726, 190] width 83 height 29
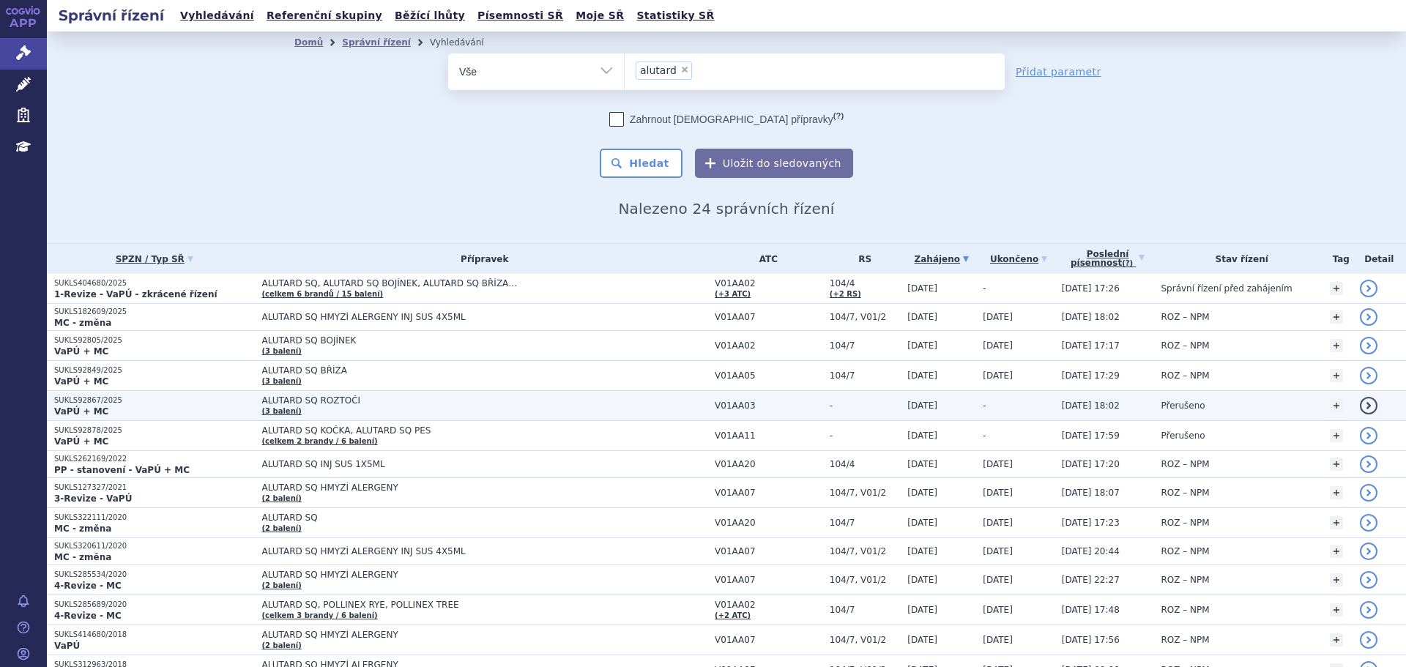
click at [427, 398] on span "ALUTARD SQ ROZTOČI" at bounding box center [445, 400] width 366 height 10
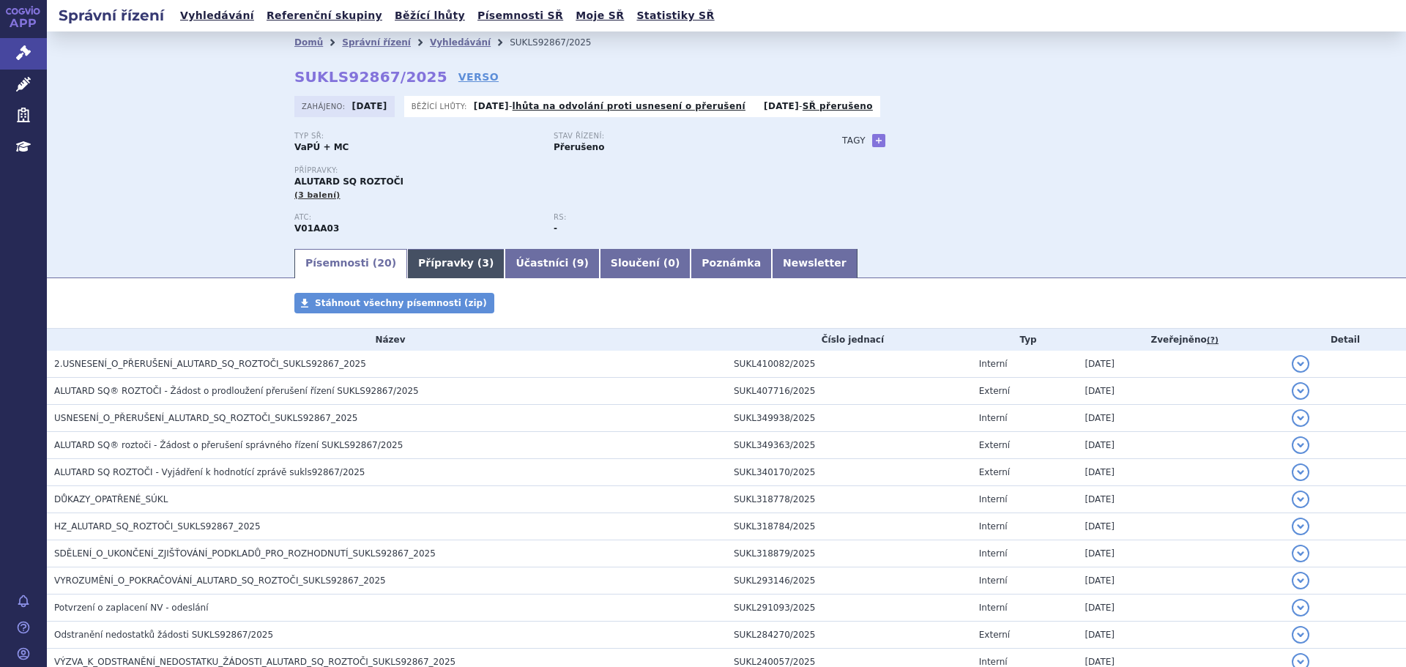
click at [461, 262] on link "Přípravky ( 3 )" at bounding box center [455, 263] width 97 height 29
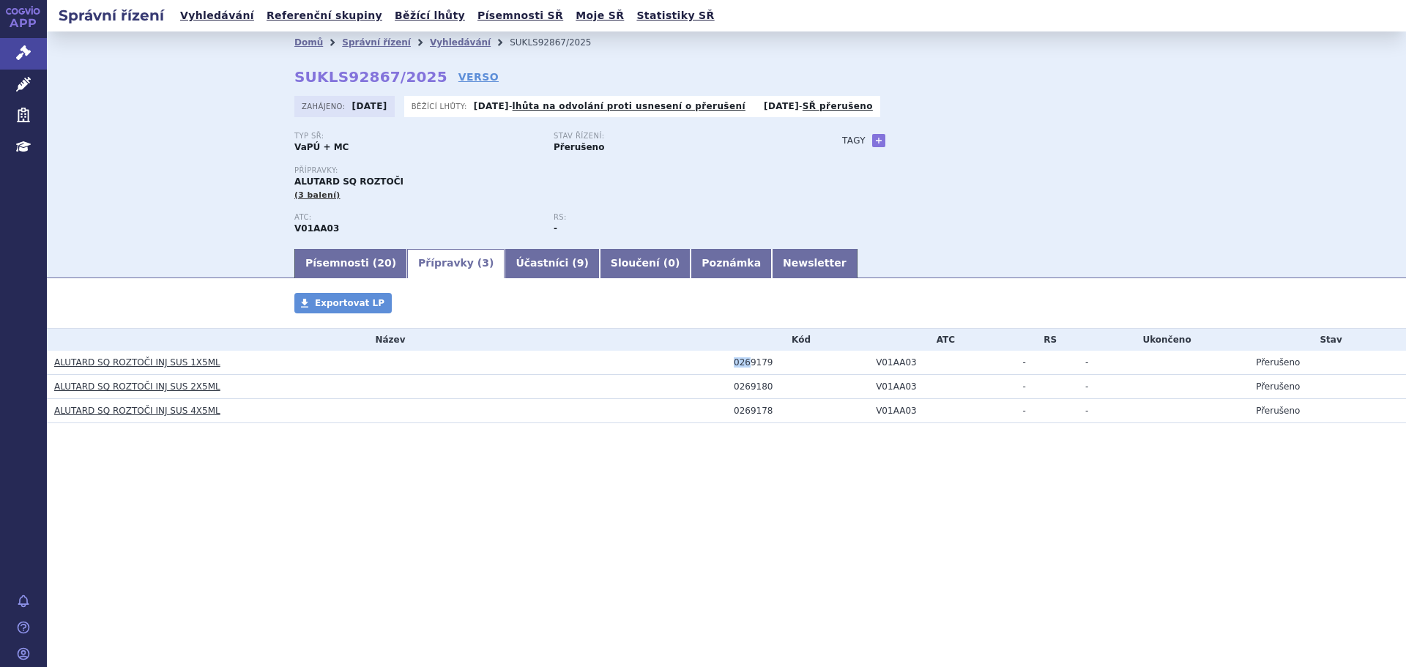
drag, startPoint x: 732, startPoint y: 362, endPoint x: 748, endPoint y: 365, distance: 16.5
click at [748, 365] on td "0269179" at bounding box center [797, 363] width 142 height 24
click at [346, 257] on link "Písemnosti ( 20 )" at bounding box center [350, 263] width 113 height 29
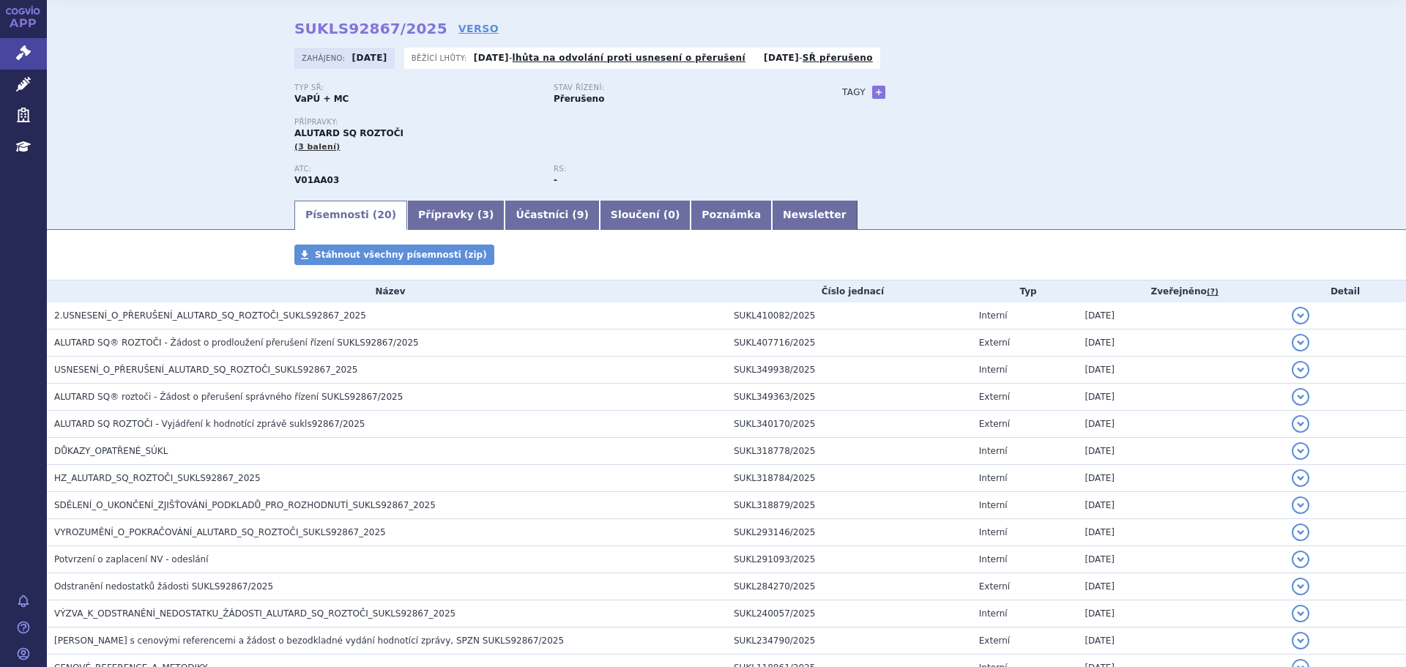
scroll to position [73, 0]
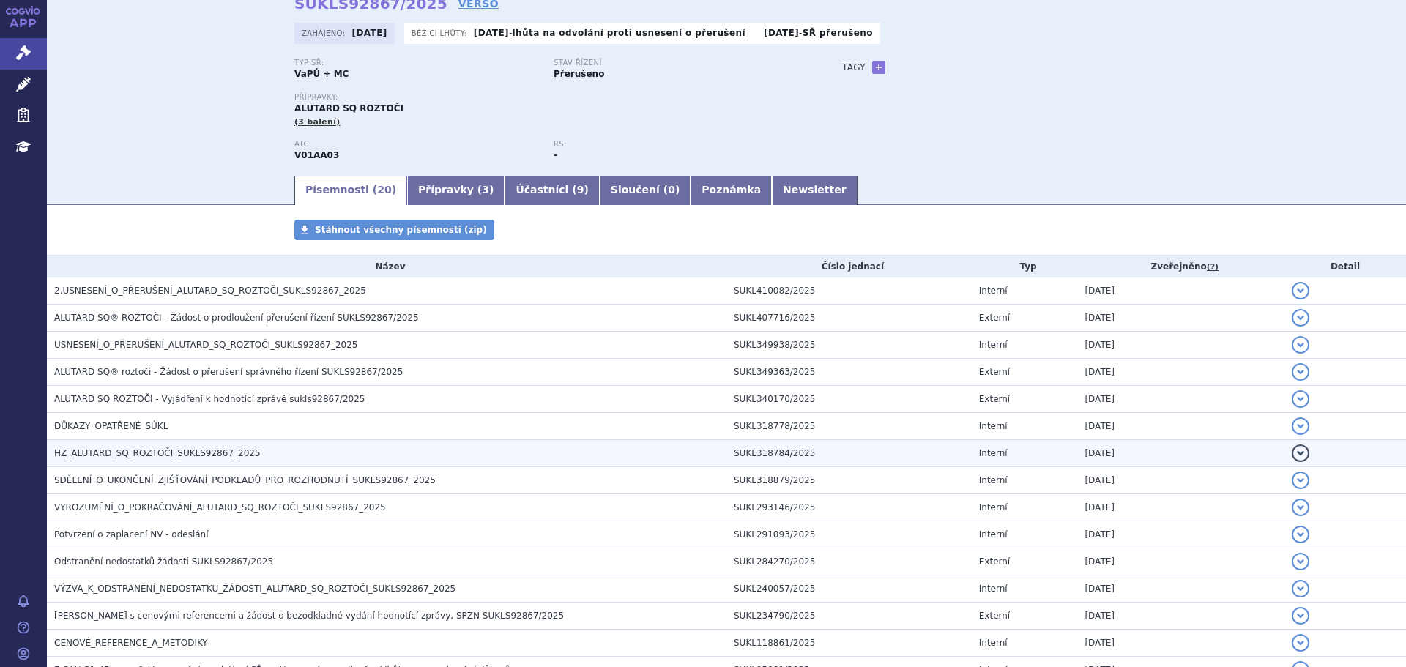
click at [151, 450] on span "HZ_ALUTARD_SQ_ROZTOČI_SUKLS92867_2025" at bounding box center [157, 453] width 207 height 10
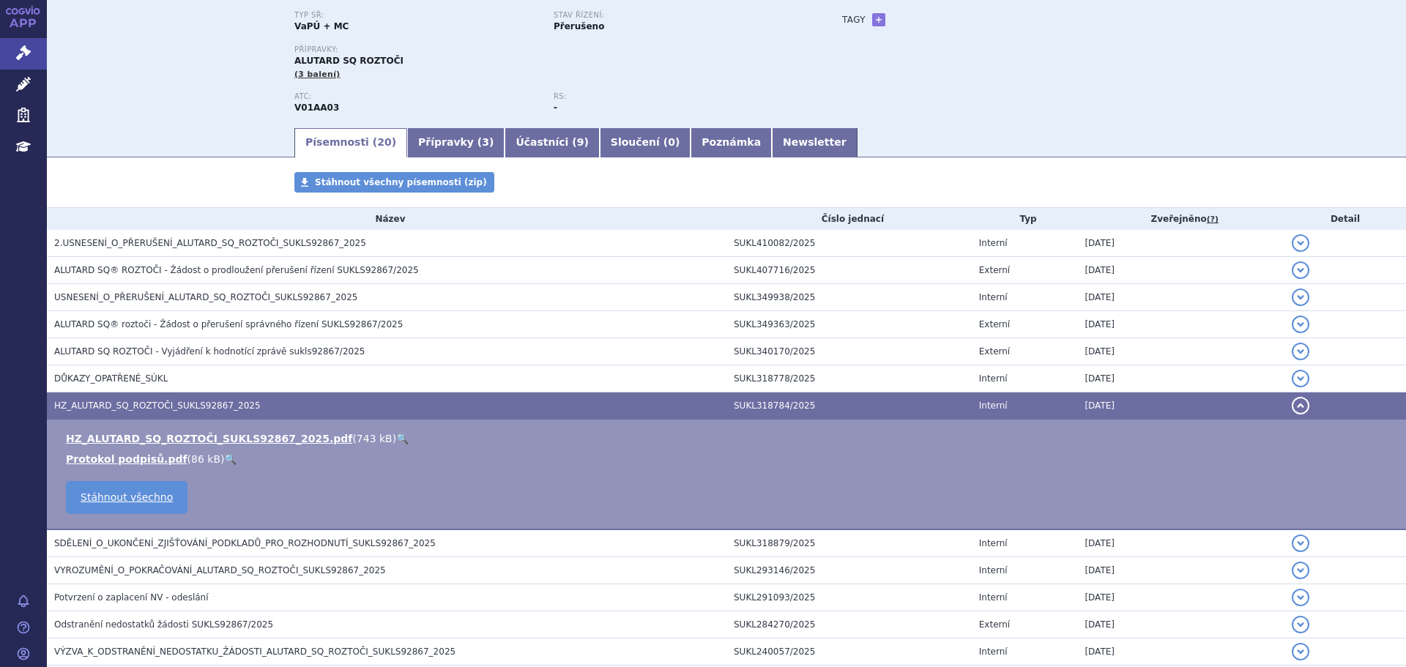
scroll to position [146, 0]
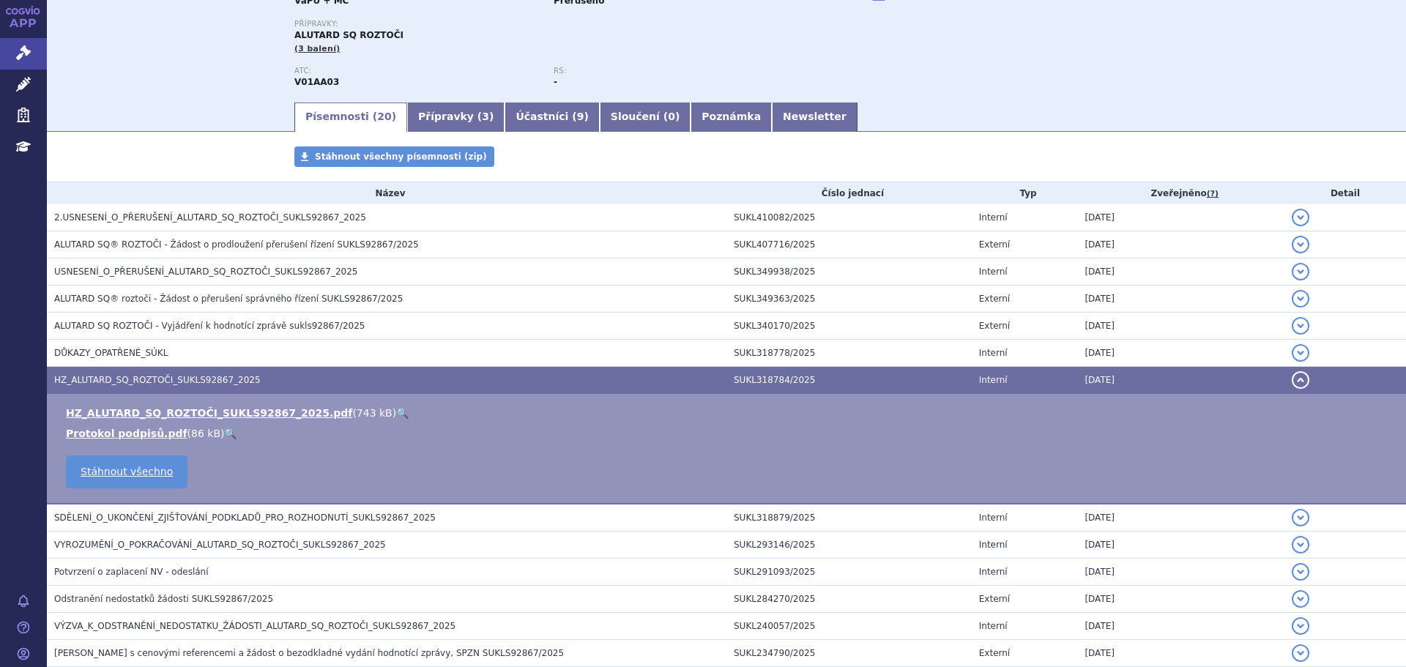
click at [396, 411] on link "🔍" at bounding box center [402, 413] width 12 height 12
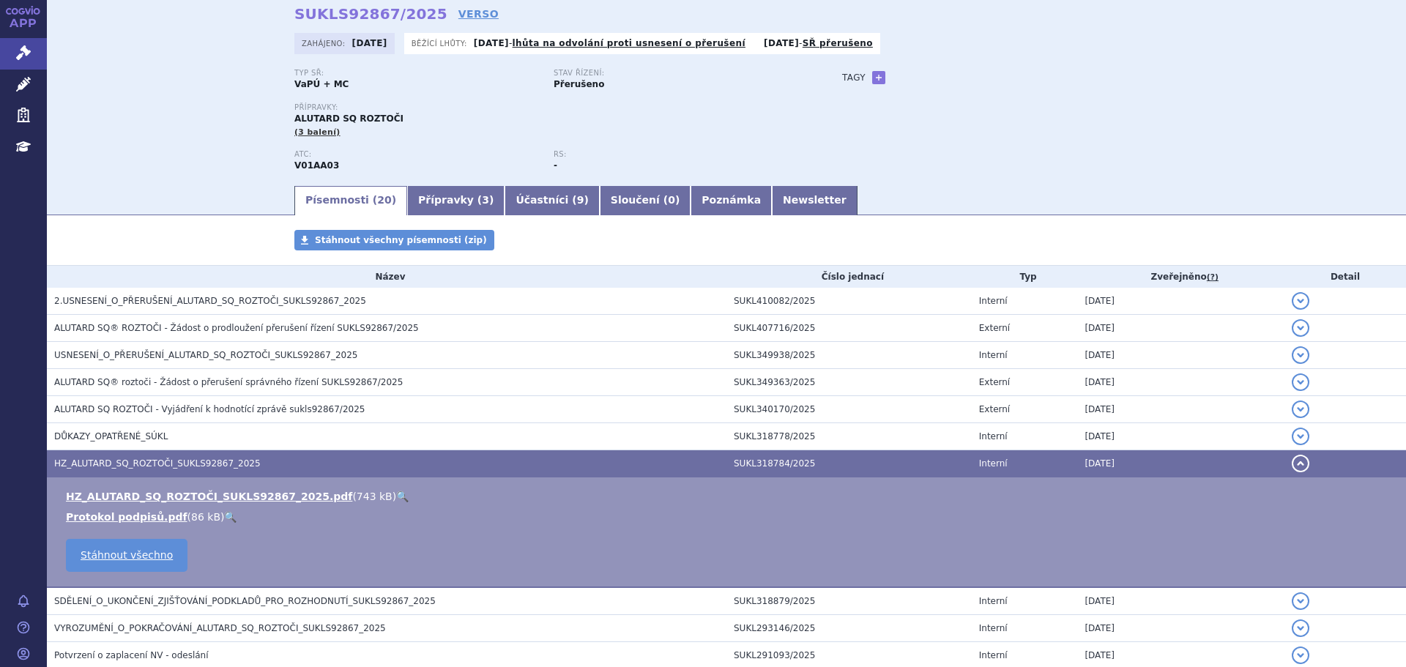
scroll to position [0, 0]
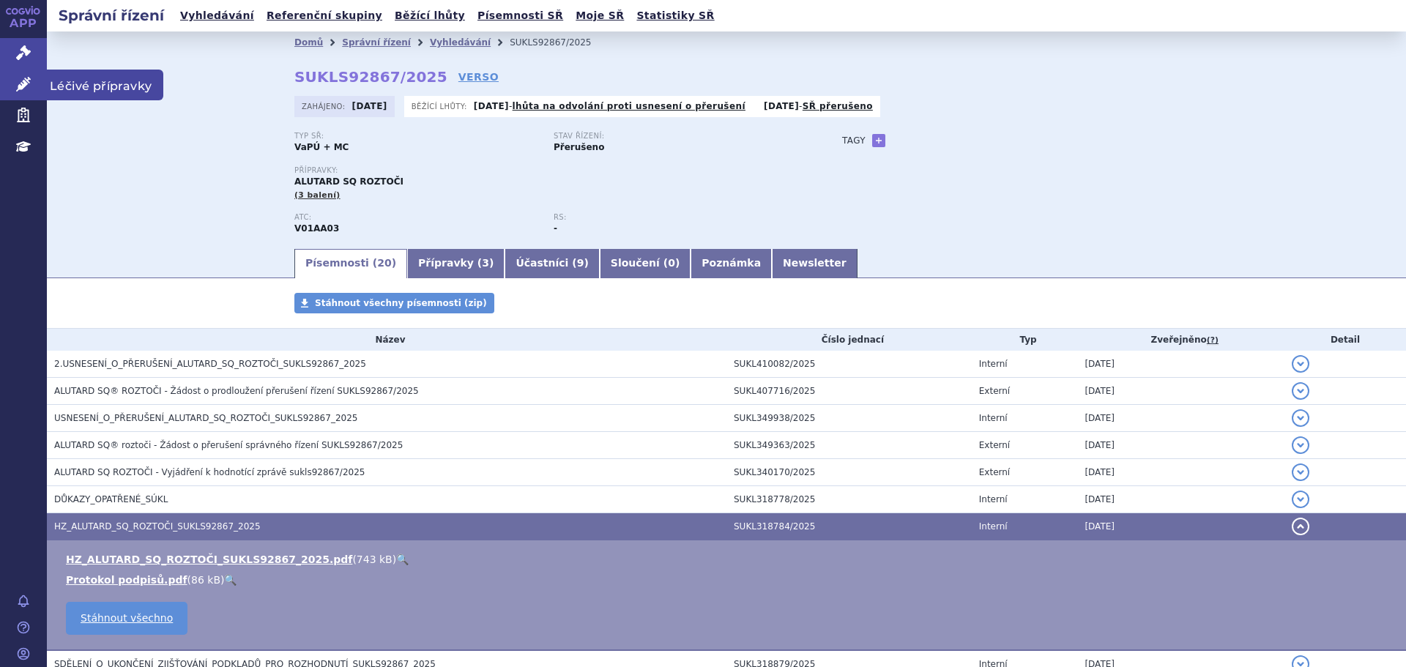
click at [10, 77] on link "Léčivé přípravky" at bounding box center [23, 85] width 47 height 31
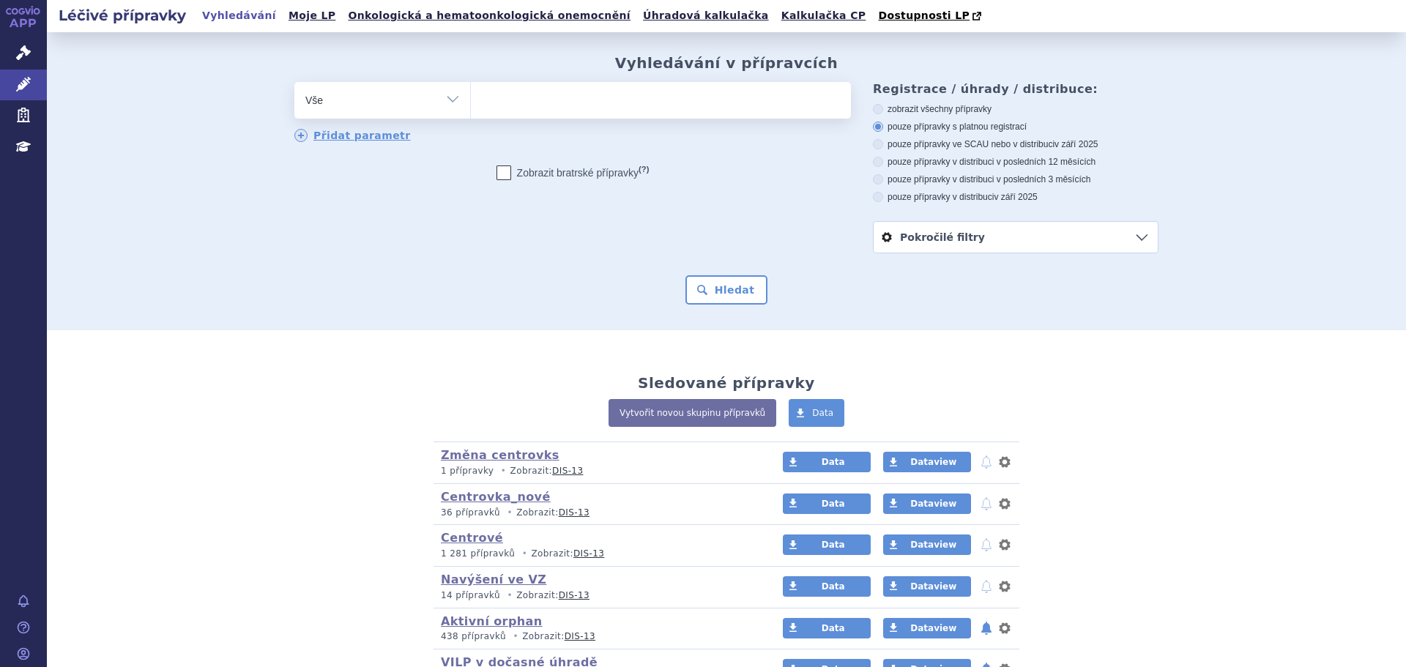
click at [521, 107] on ul at bounding box center [661, 97] width 380 height 31
click at [471, 107] on select at bounding box center [470, 99] width 1 height 37
paste input "0269178"
type input "0269178"
select select "0269178"
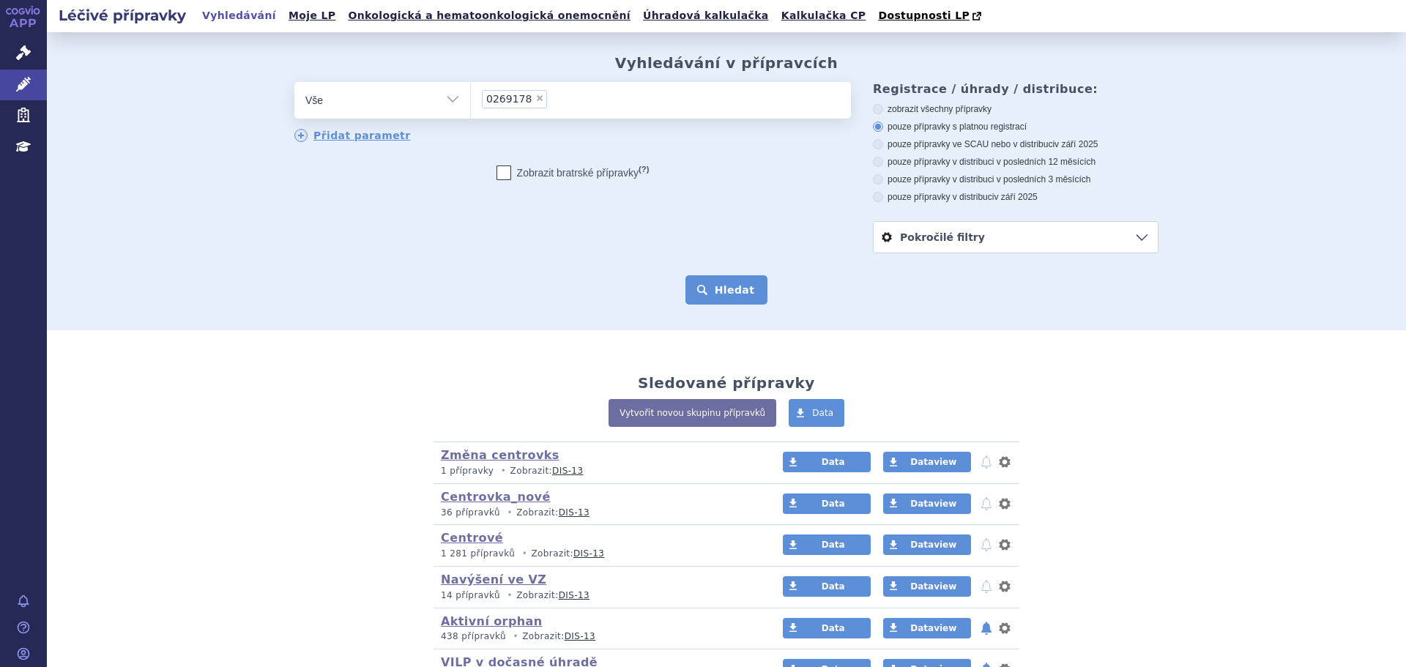
click at [737, 290] on button "Hledat" at bounding box center [726, 289] width 83 height 29
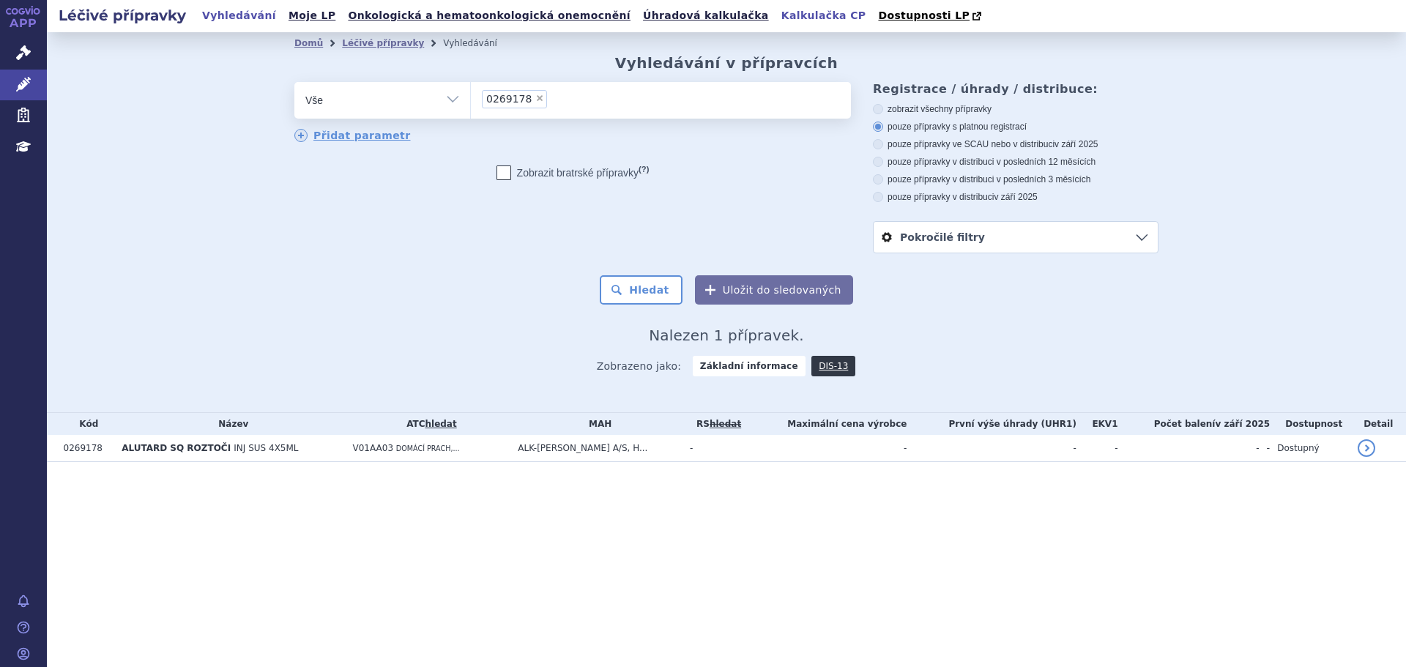
click at [777, 11] on link "Kalkulačka CP" at bounding box center [824, 16] width 94 height 20
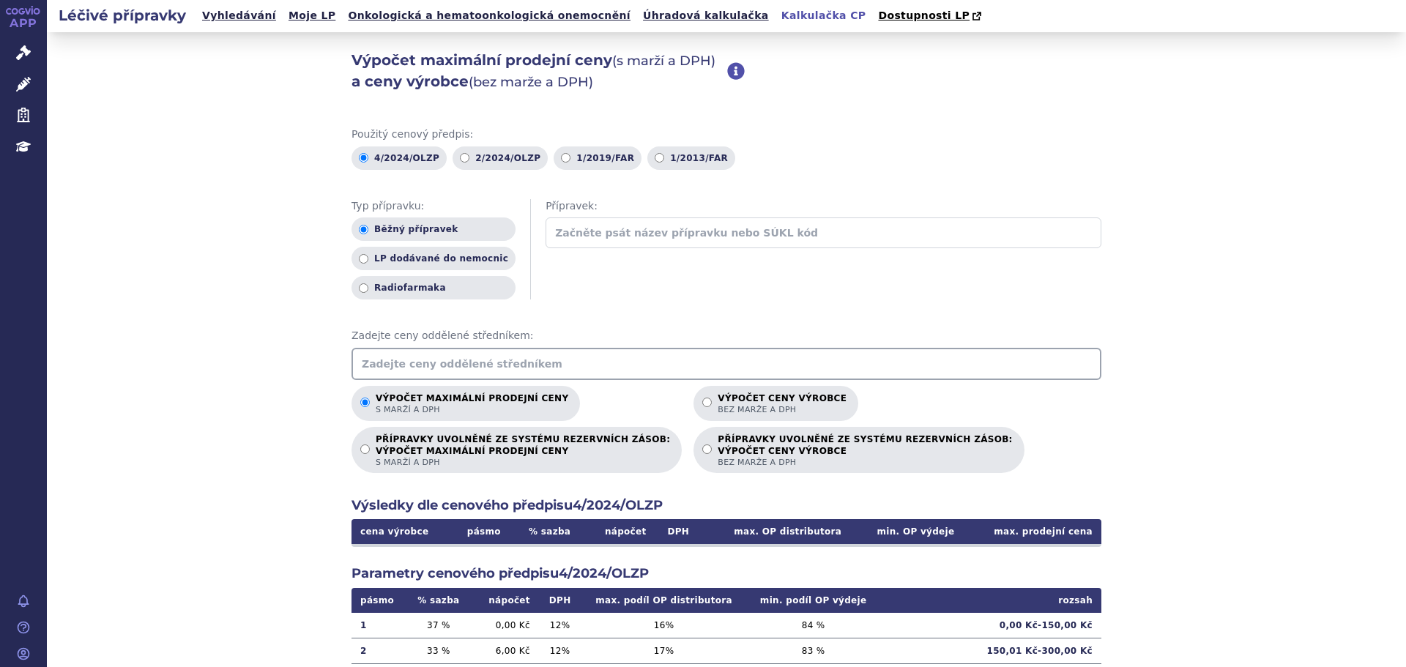
drag, startPoint x: 434, startPoint y: 356, endPoint x: 568, endPoint y: 353, distance: 134.0
click at [434, 357] on input "text" at bounding box center [726, 364] width 750 height 32
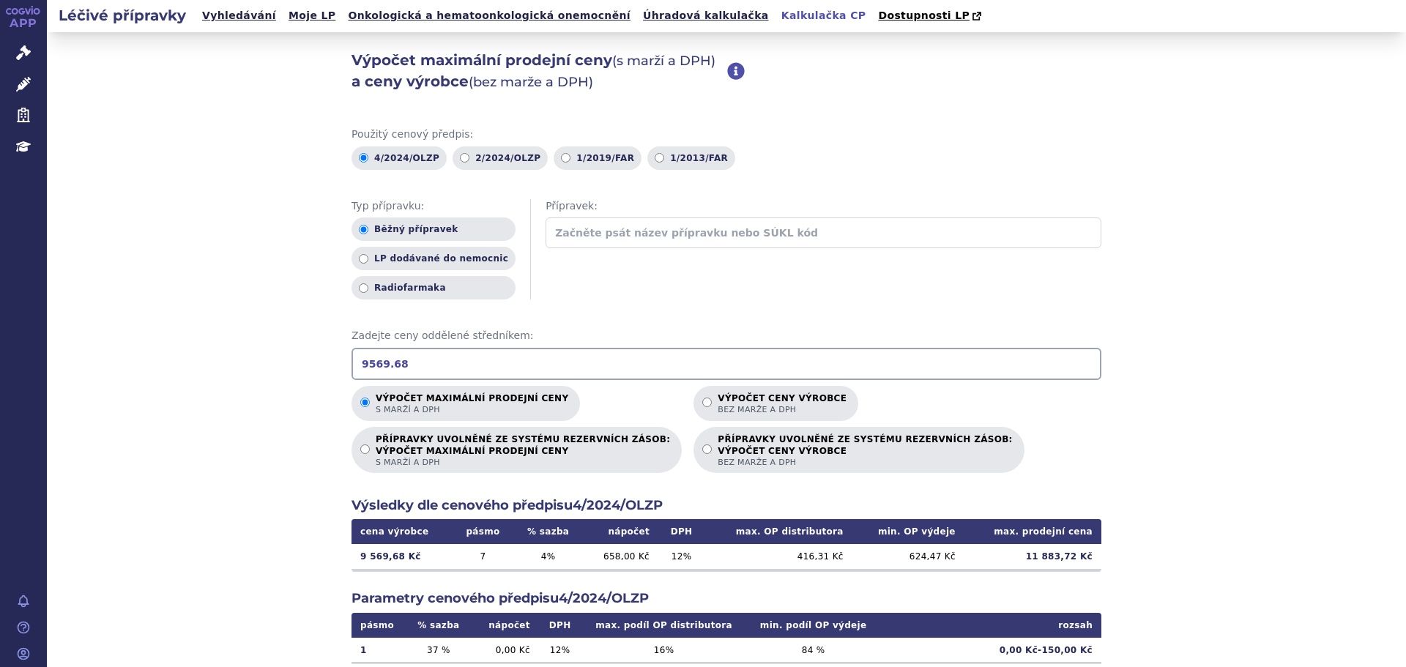
type input "9569.68"
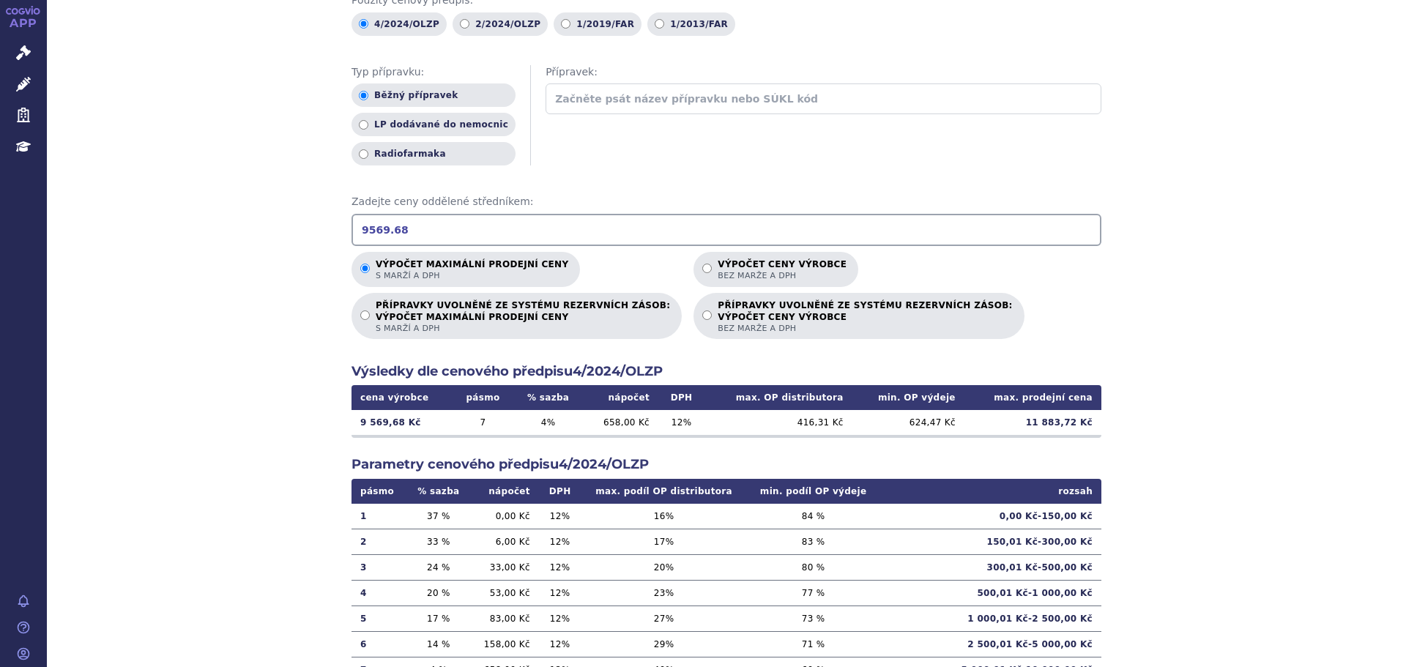
scroll to position [220, 0]
